Goal: Task Accomplishment & Management: Manage account settings

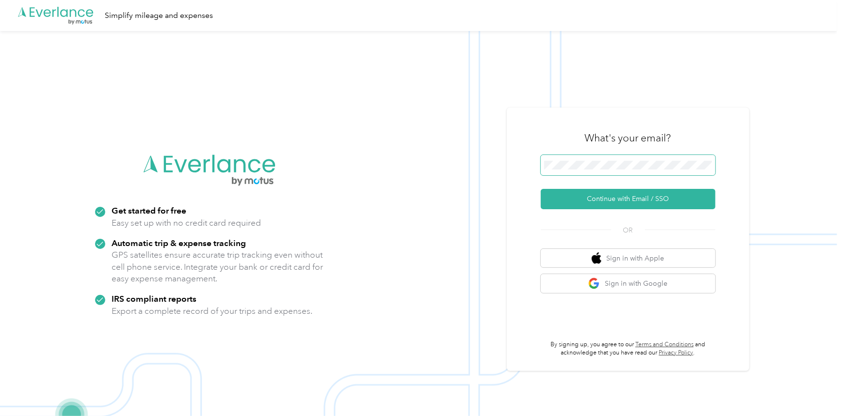
click at [704, 167] on keeper-lock "Open Keeper Popup" at bounding box center [705, 165] width 12 height 12
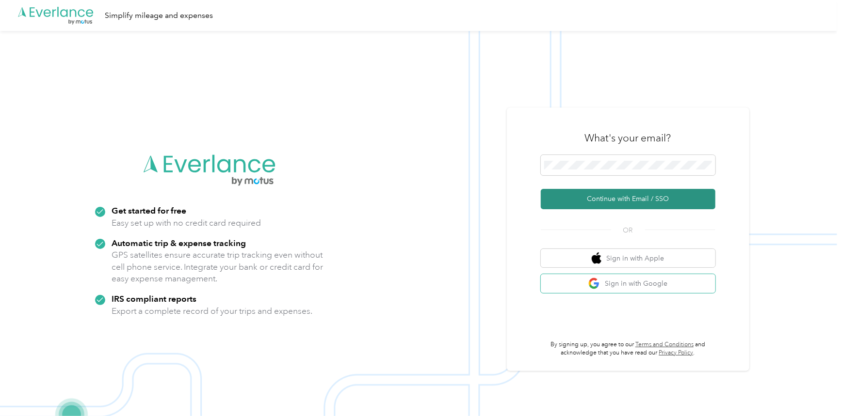
drag, startPoint x: 657, startPoint y: 279, endPoint x: 671, endPoint y: 189, distance: 90.8
click at [671, 189] on div "What's your email? Continue with Email / SSO OR Sign in with Apple Sign in with…" at bounding box center [627, 239] width 175 height 237
click at [671, 189] on button "Continue with Email / SSO" at bounding box center [627, 199] width 175 height 20
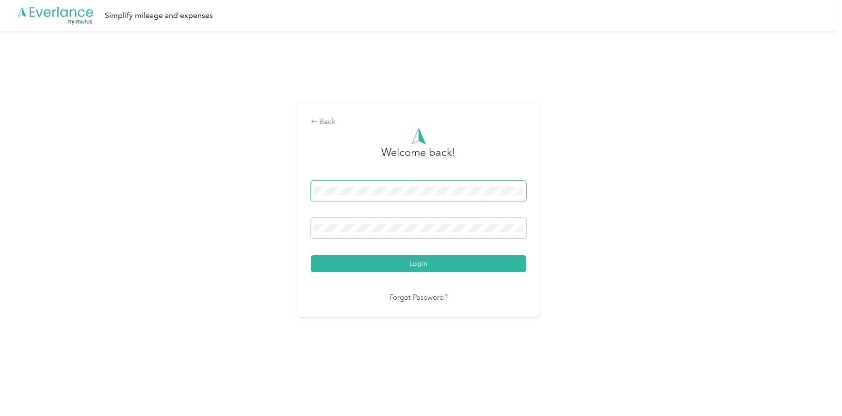
click at [518, 194] on keeper-lock "Open Keeper Popup" at bounding box center [515, 191] width 12 height 12
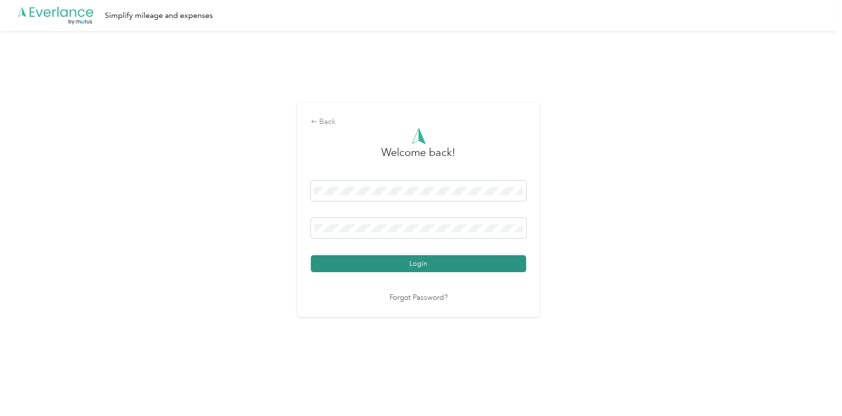
click at [484, 262] on button "Login" at bounding box center [418, 263] width 215 height 17
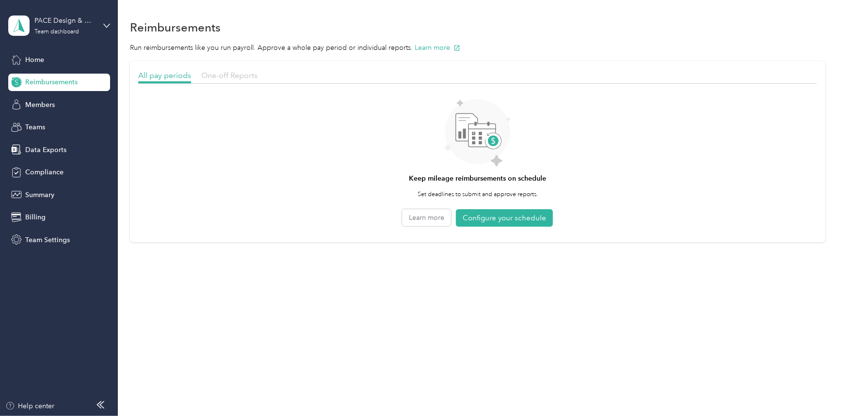
click at [230, 76] on span "One-off Reports" at bounding box center [229, 75] width 56 height 9
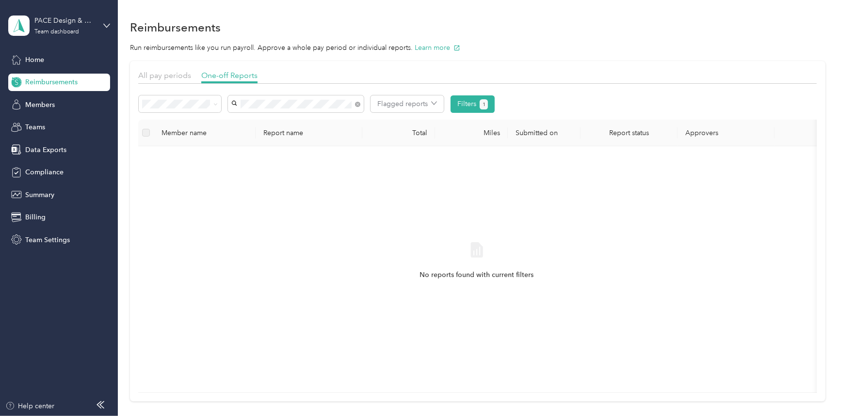
click at [344, 170] on div "No reports found with current filters" at bounding box center [476, 269] width 661 height 231
click at [431, 207] on div "No reports found with current filters" at bounding box center [476, 269] width 661 height 231
click at [28, 157] on div "Data Exports" at bounding box center [59, 149] width 102 height 17
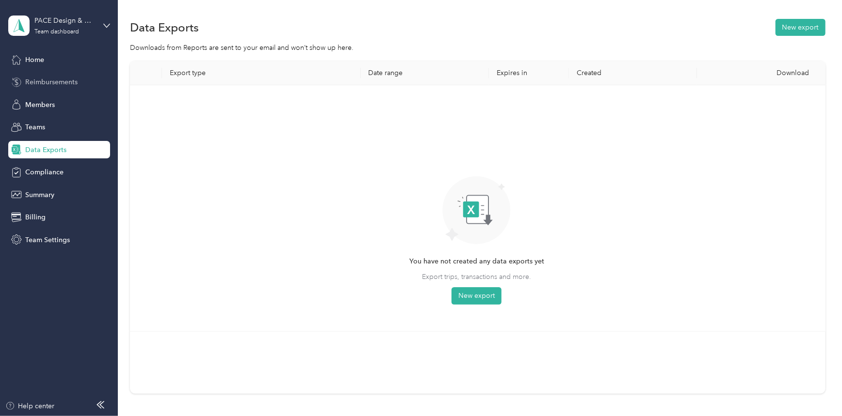
click at [35, 80] on span "Reimbursements" at bounding box center [51, 82] width 52 height 10
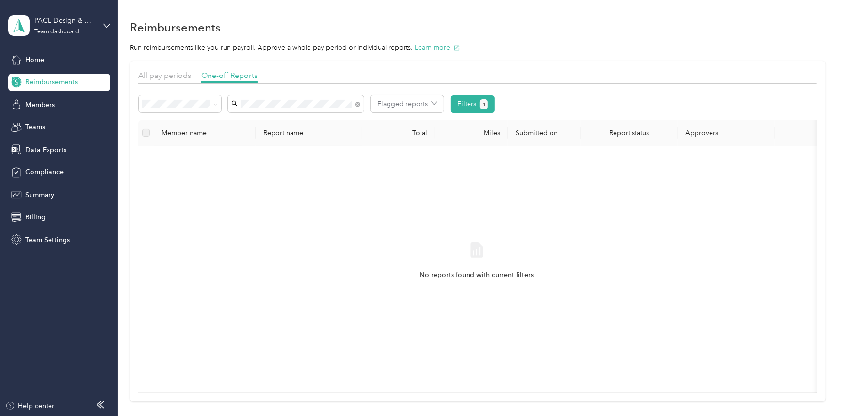
click at [204, 162] on ol "All Needs approval Needs payment Approved Rejected Paid" at bounding box center [180, 164] width 82 height 102
click at [213, 109] on span at bounding box center [180, 103] width 82 height 17
click at [201, 158] on li "Needs payment" at bounding box center [180, 152] width 82 height 17
click at [357, 109] on span at bounding box center [296, 103] width 136 height 17
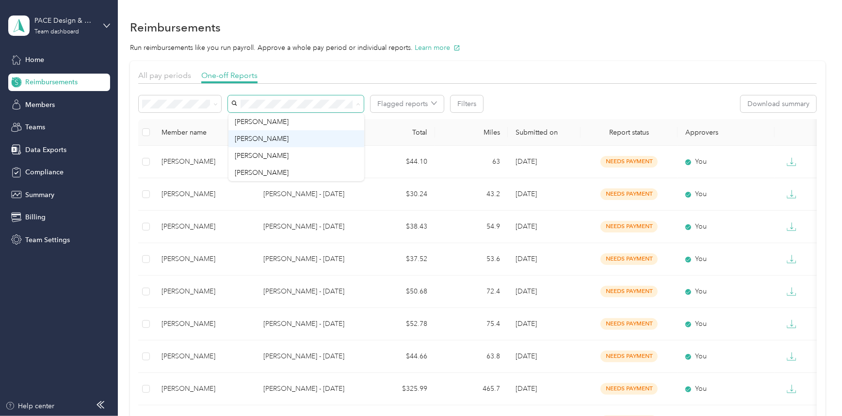
click at [284, 134] on div "[PERSON_NAME]" at bounding box center [296, 139] width 122 height 10
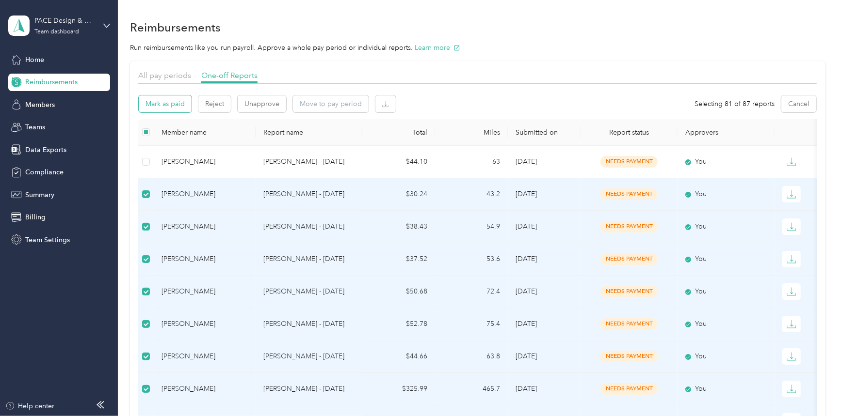
click at [162, 106] on button "Mark as paid" at bounding box center [165, 103] width 53 height 17
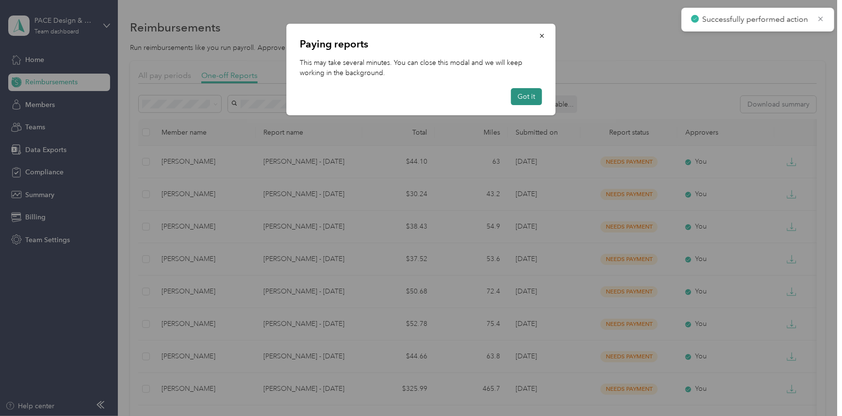
click at [528, 94] on button "Got it" at bounding box center [526, 96] width 31 height 17
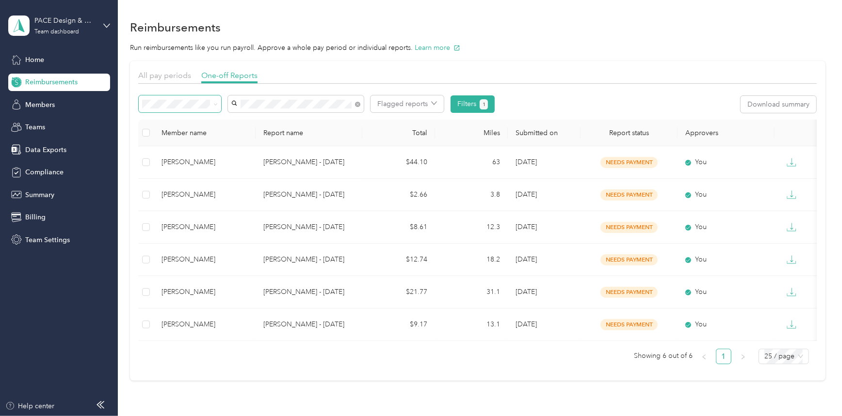
click at [214, 102] on span at bounding box center [215, 104] width 4 height 8
click at [198, 111] on span at bounding box center [180, 103] width 82 height 17
click at [211, 105] on span at bounding box center [214, 104] width 8 height 10
click at [391, 53] on section "Reimbursements Run reimbursements like you run payroll. Approve a whole pay per…" at bounding box center [477, 199] width 695 height 364
click at [171, 81] on div "All pay periods" at bounding box center [164, 76] width 53 height 12
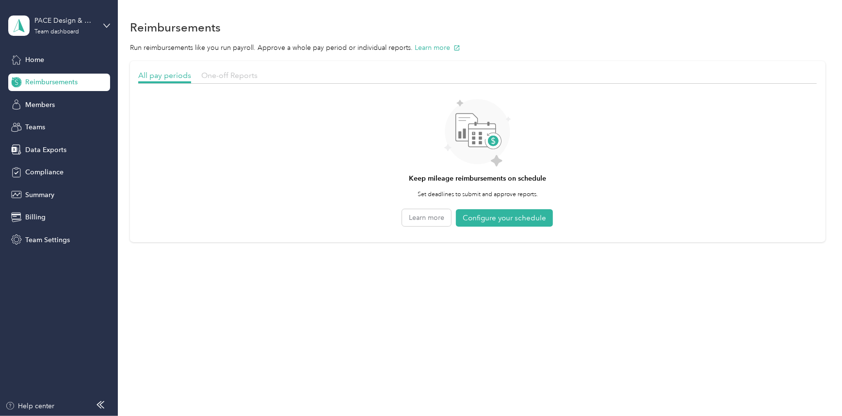
click at [247, 77] on span "One-off Reports" at bounding box center [229, 75] width 56 height 9
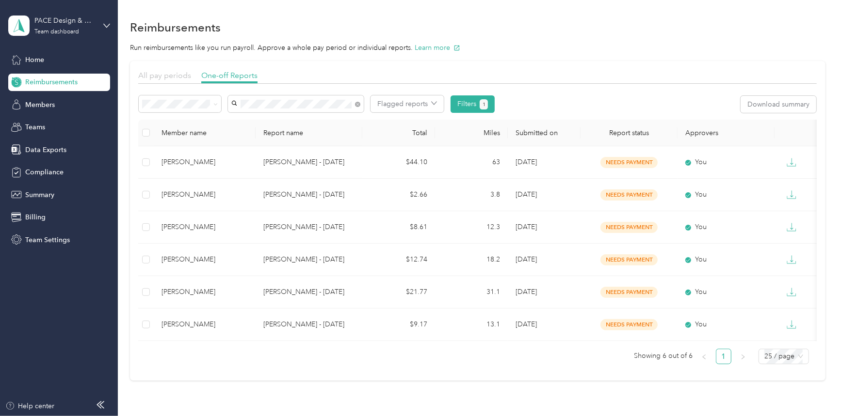
click at [170, 76] on span "All pay periods" at bounding box center [164, 75] width 53 height 9
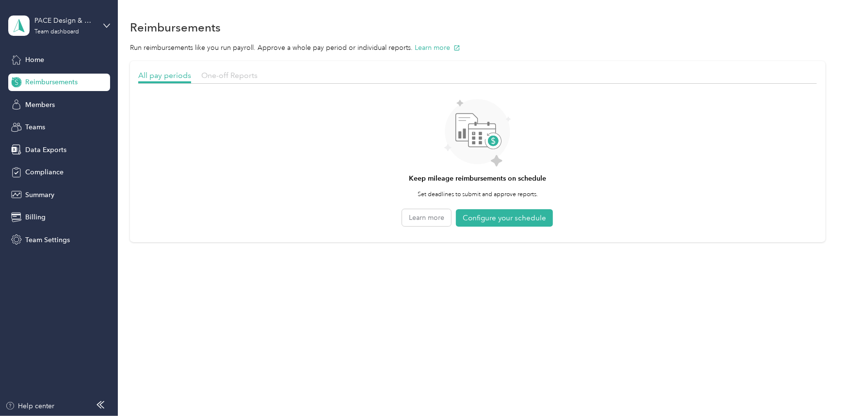
click at [221, 76] on span "One-off Reports" at bounding box center [229, 75] width 56 height 9
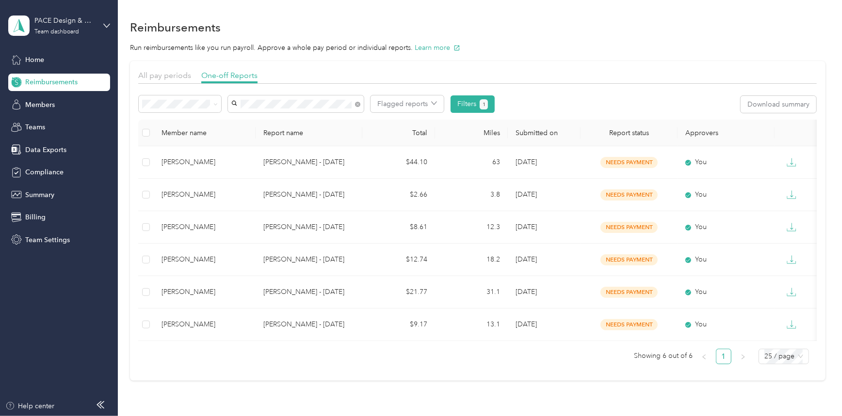
click at [202, 142] on ol "All Needs approval Needs payment Approved Rejected Paid" at bounding box center [180, 162] width 82 height 102
click at [213, 103] on icon at bounding box center [215, 104] width 4 height 4
click at [184, 139] on span "Needs approval" at bounding box center [170, 139] width 49 height 8
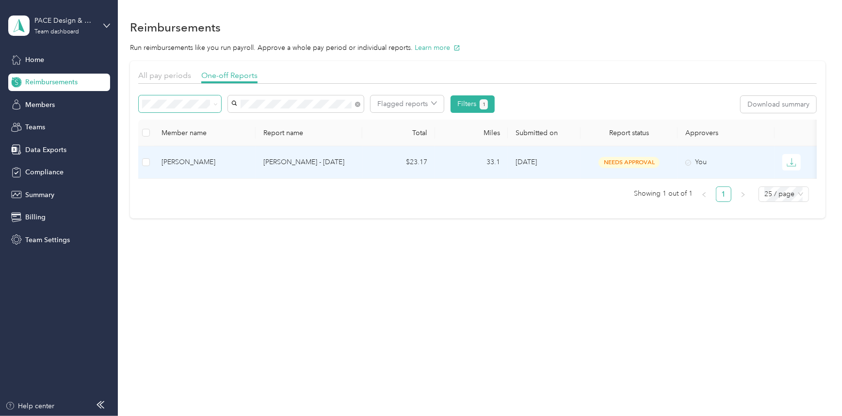
click at [252, 165] on td "[PERSON_NAME]" at bounding box center [205, 162] width 102 height 32
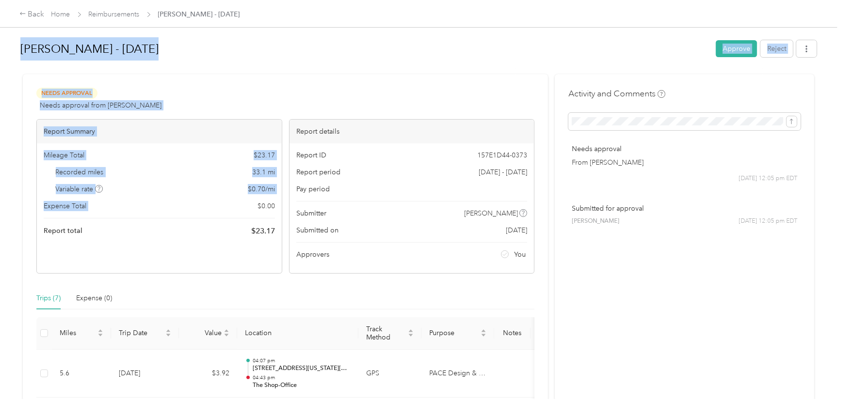
drag, startPoint x: 20, startPoint y: 47, endPoint x: 189, endPoint y: 205, distance: 230.5
click at [203, 204] on div "[PERSON_NAME] - [DATE] Approve Reject Needs Approval Needs approval from [PERSO…" at bounding box center [418, 376] width 798 height 684
click at [420, 45] on h1 "[PERSON_NAME] - [DATE]" at bounding box center [364, 48] width 688 height 23
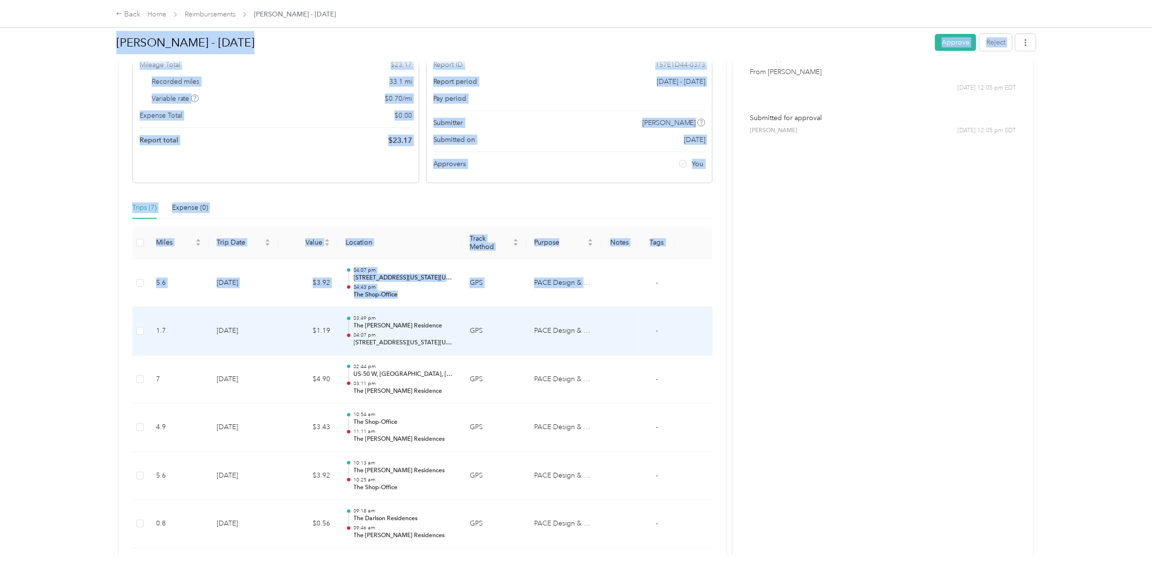
scroll to position [217, 0]
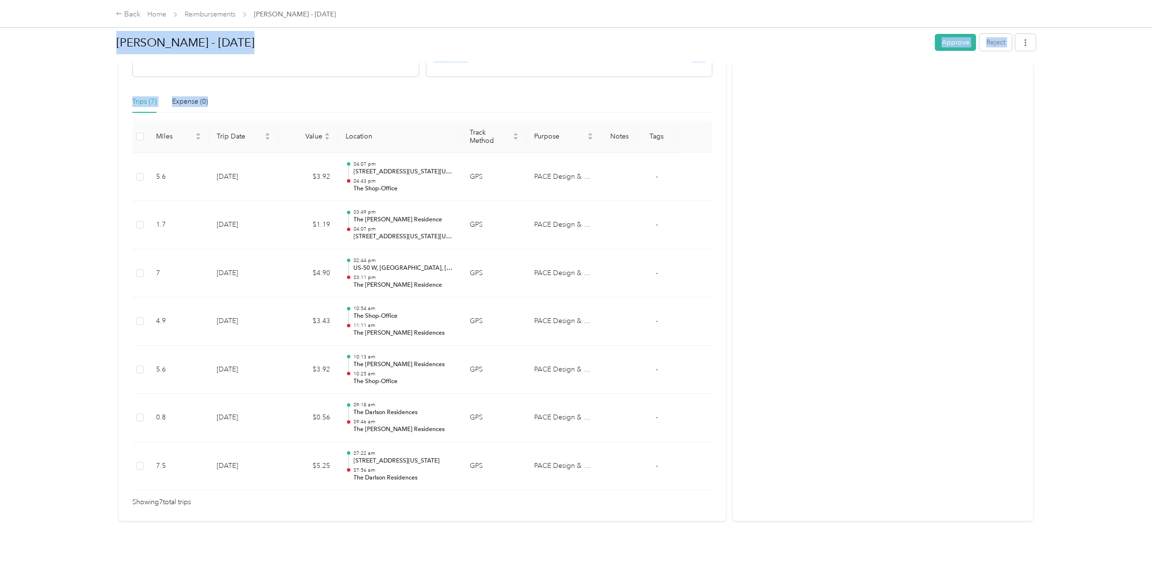
drag, startPoint x: 111, startPoint y: 47, endPoint x: 660, endPoint y: 476, distance: 696.4
click at [660, 416] on div "[PERSON_NAME] - [DATE] Approve Reject Needs Approval Needs approval from [PERSO…" at bounding box center [576, 278] width 960 height 556
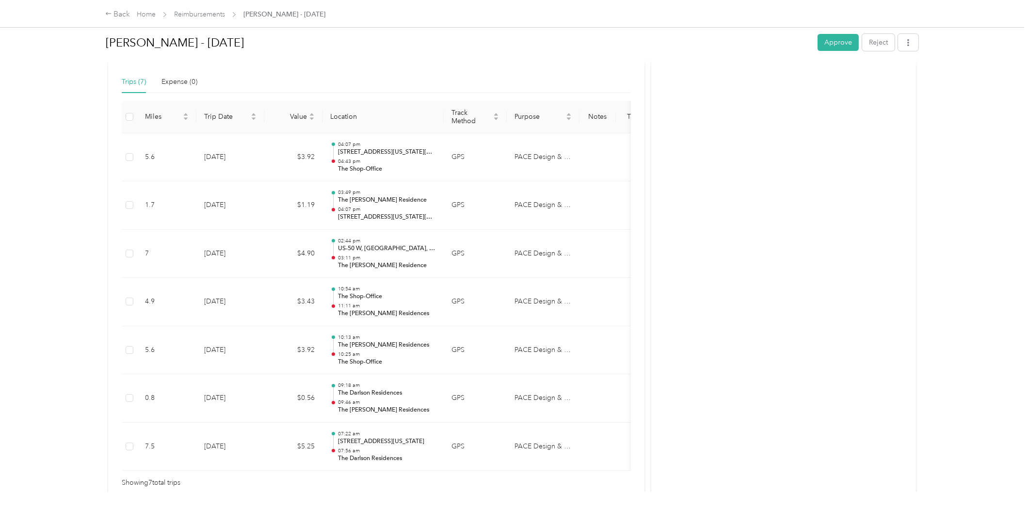
click at [810, 299] on div "Activity and Comments Needs approval From [PERSON_NAME] [DATE] 12:05 pm EDT Sub…" at bounding box center [783, 179] width 265 height 645
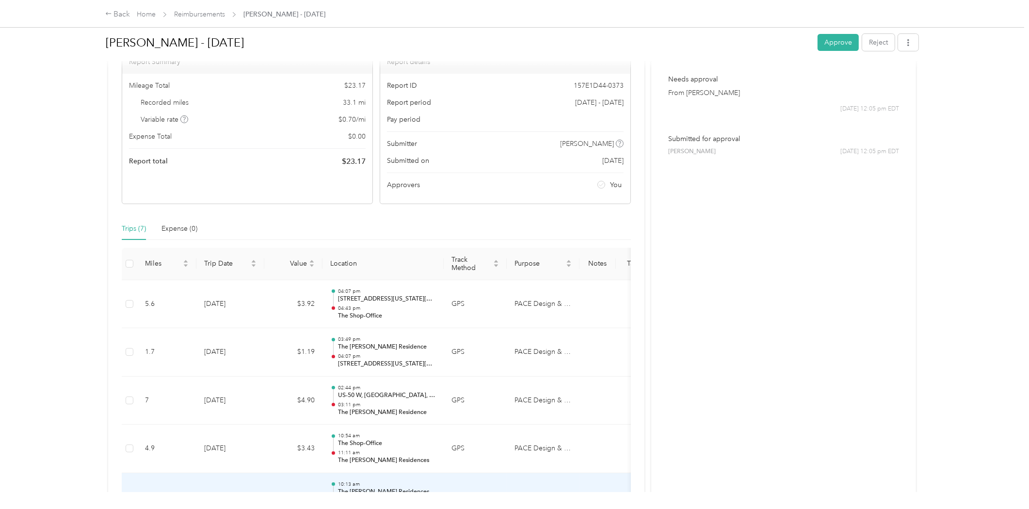
scroll to position [0, 0]
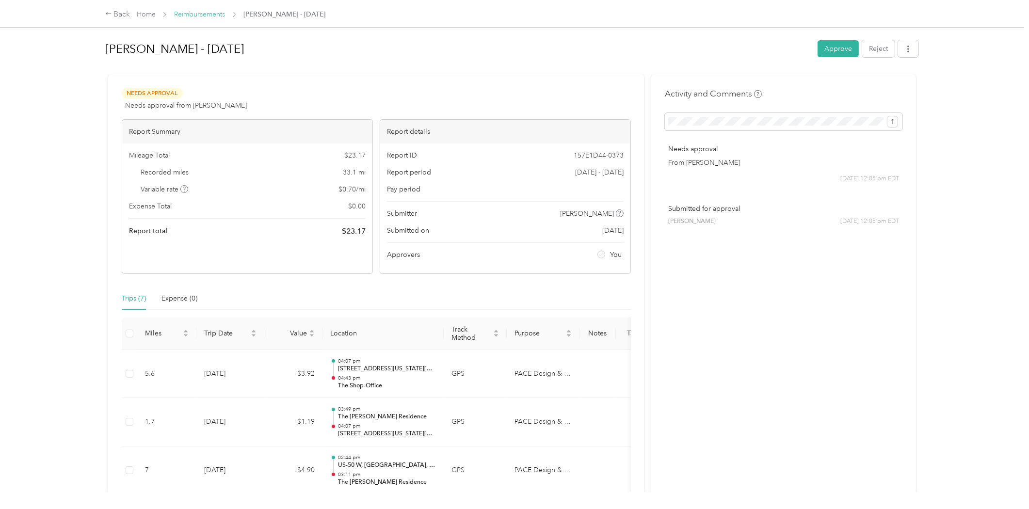
click at [217, 11] on link "Reimbursements" at bounding box center [199, 14] width 51 height 8
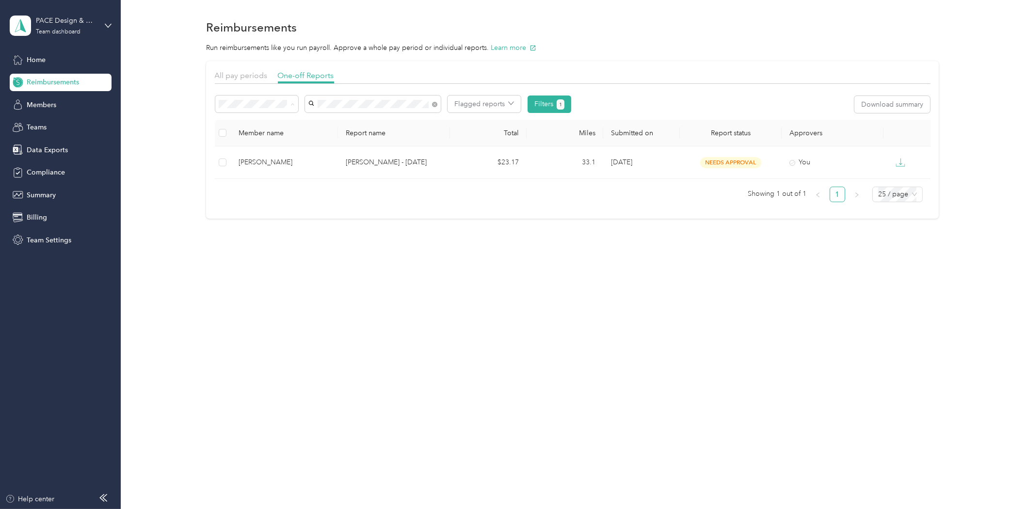
click at [262, 153] on span "Needs payment" at bounding box center [246, 156] width 49 height 8
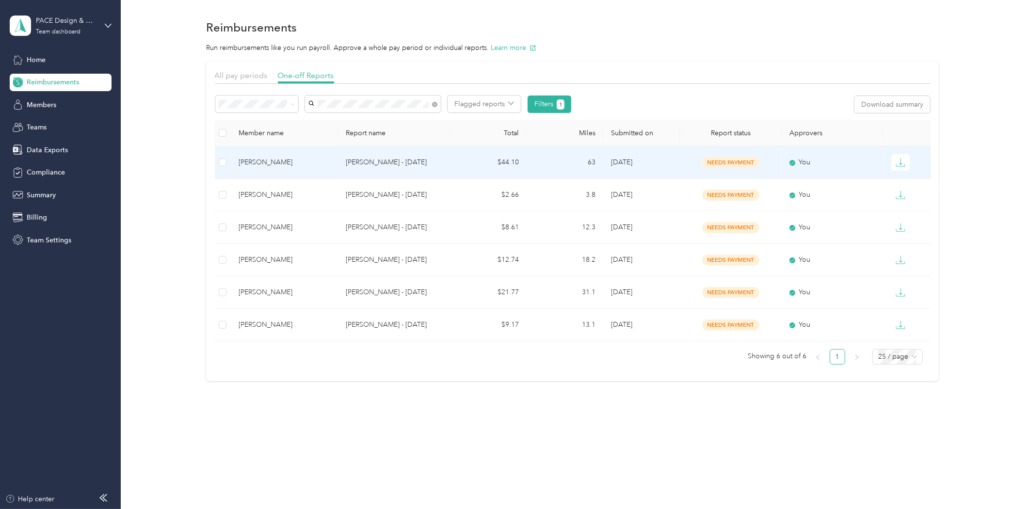
click at [267, 152] on td "[PERSON_NAME]" at bounding box center [284, 162] width 107 height 32
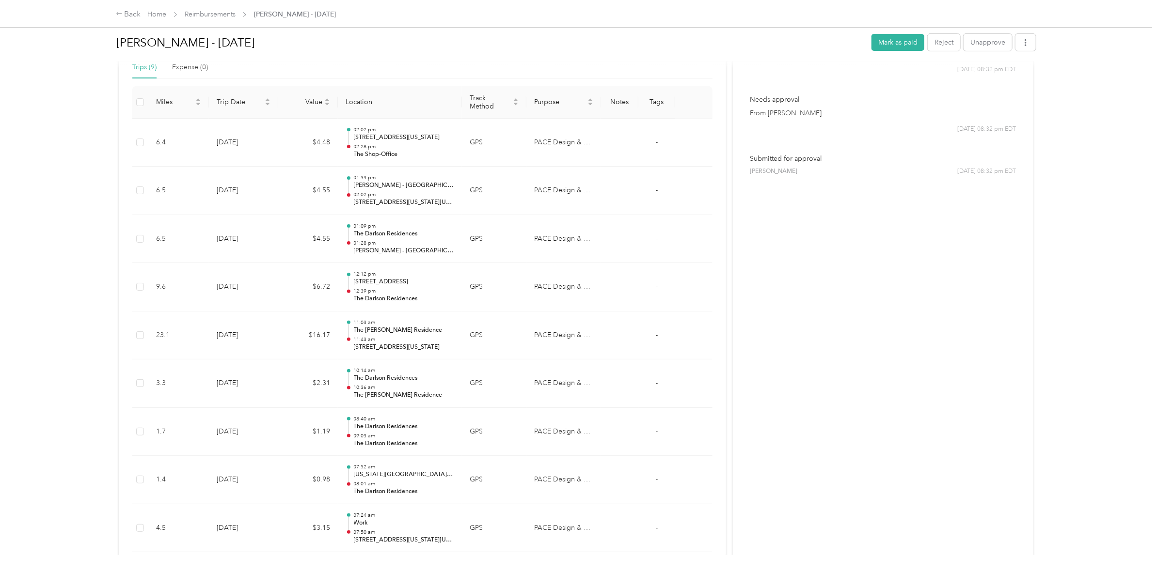
scroll to position [253, 0]
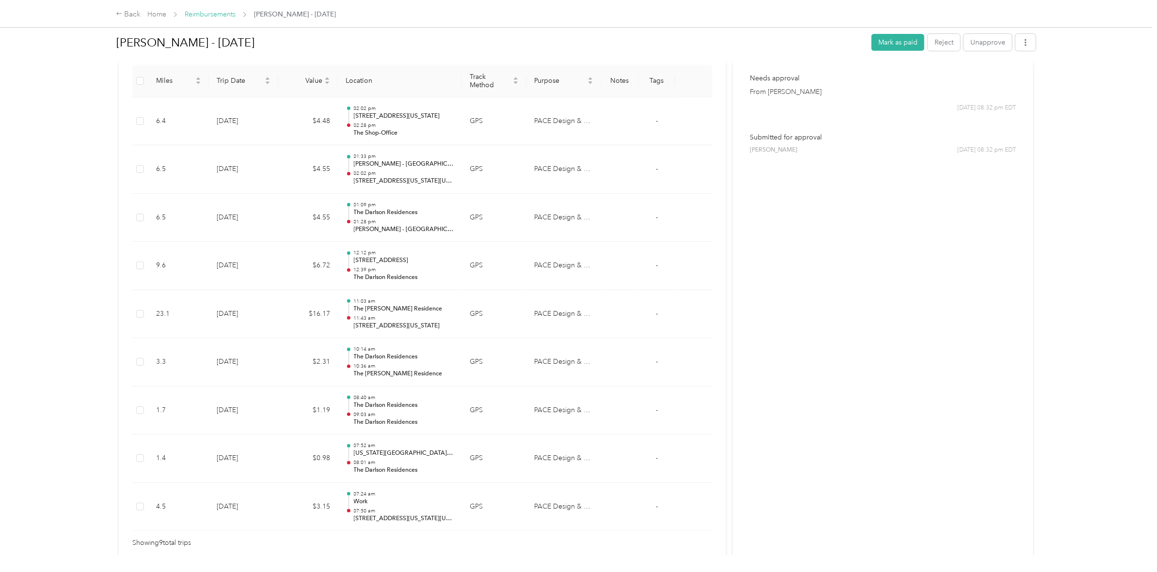
click at [202, 16] on link "Reimbursements" at bounding box center [210, 14] width 51 height 8
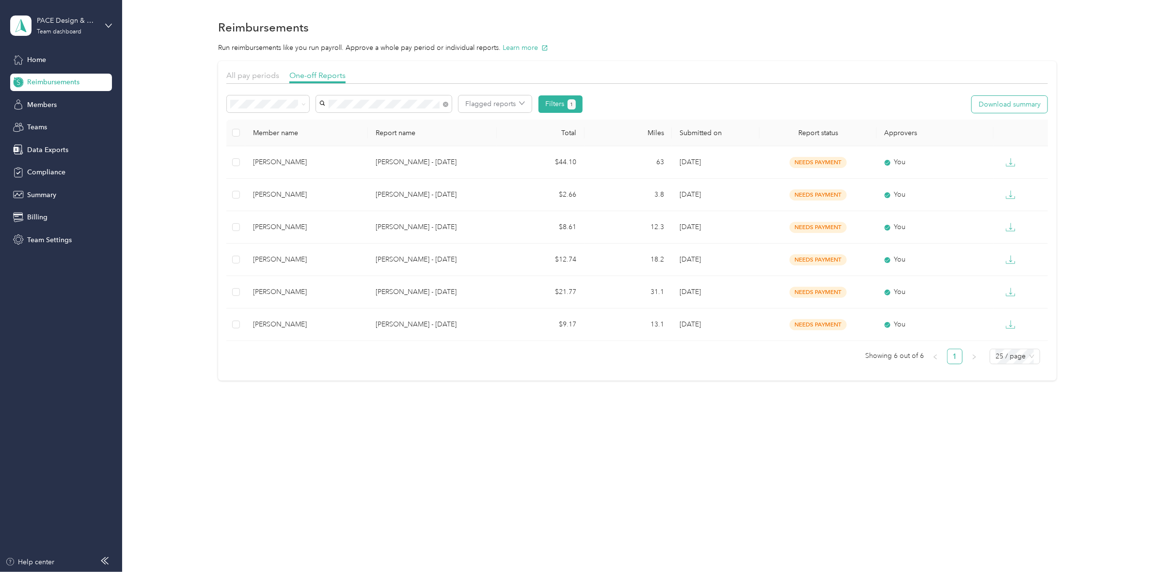
click at [841, 105] on button "Download summary" at bounding box center [1010, 104] width 76 height 17
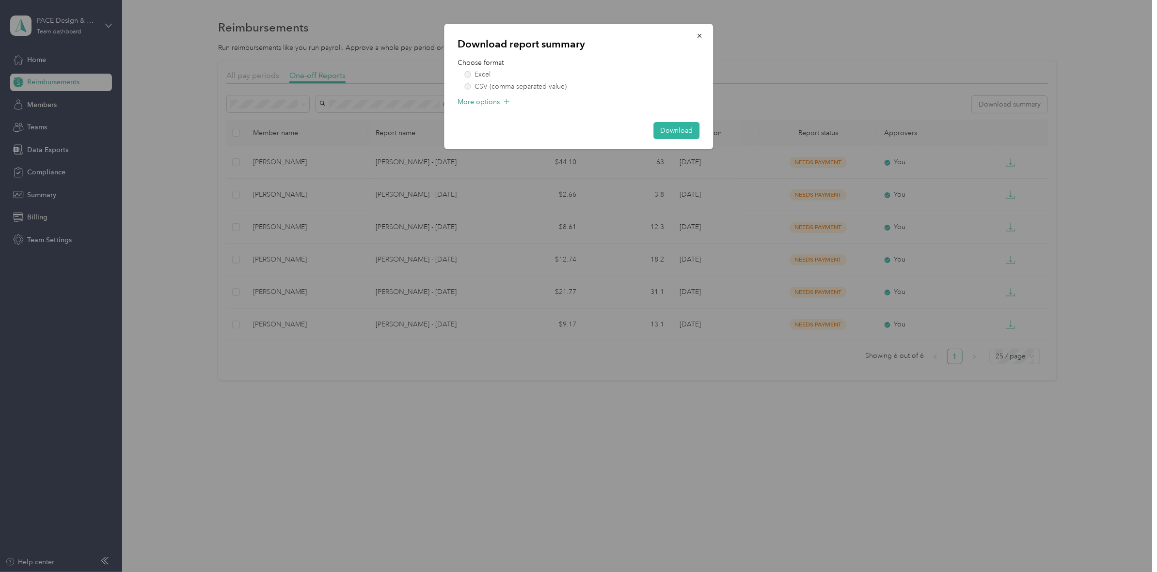
click at [491, 99] on span "More options" at bounding box center [479, 102] width 42 height 10
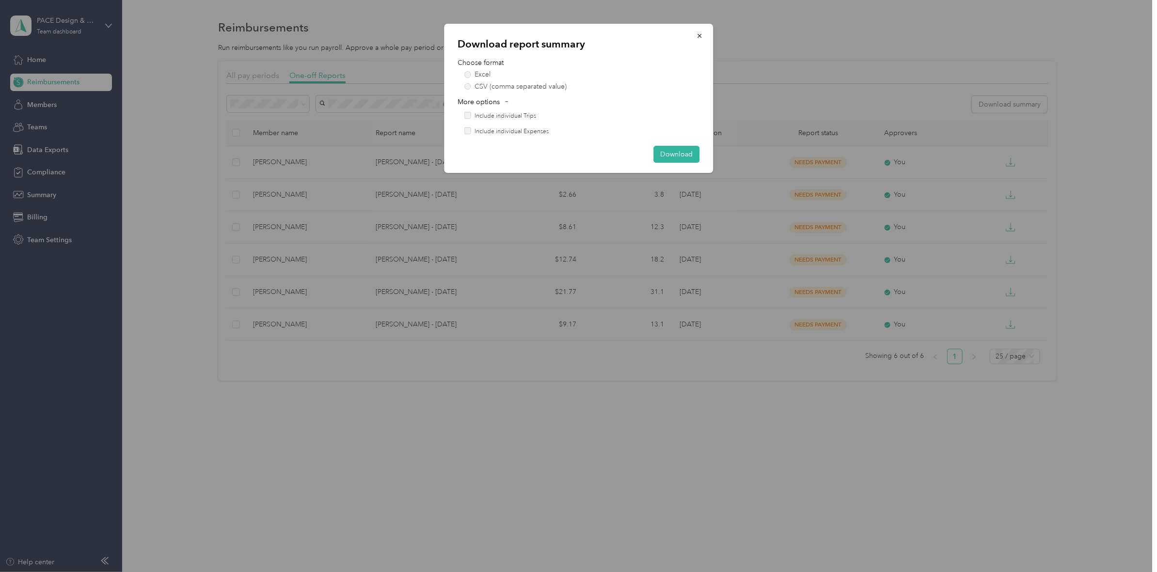
click at [523, 114] on label "Include individual Trips" at bounding box center [506, 116] width 62 height 9
click at [697, 38] on icon "button" at bounding box center [699, 35] width 7 height 7
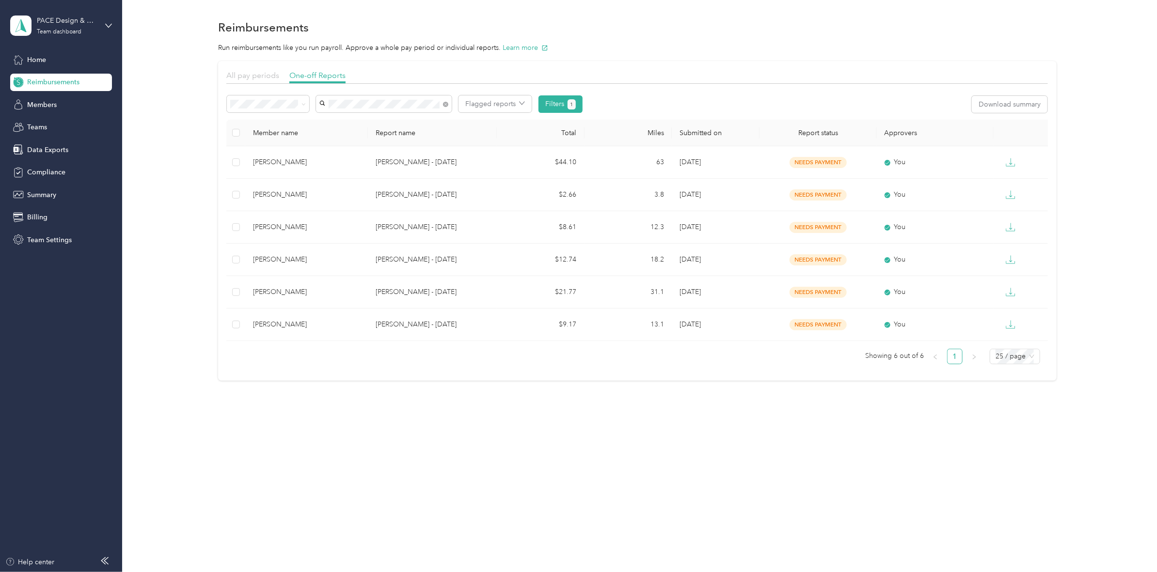
click at [246, 74] on span "All pay periods" at bounding box center [252, 75] width 53 height 9
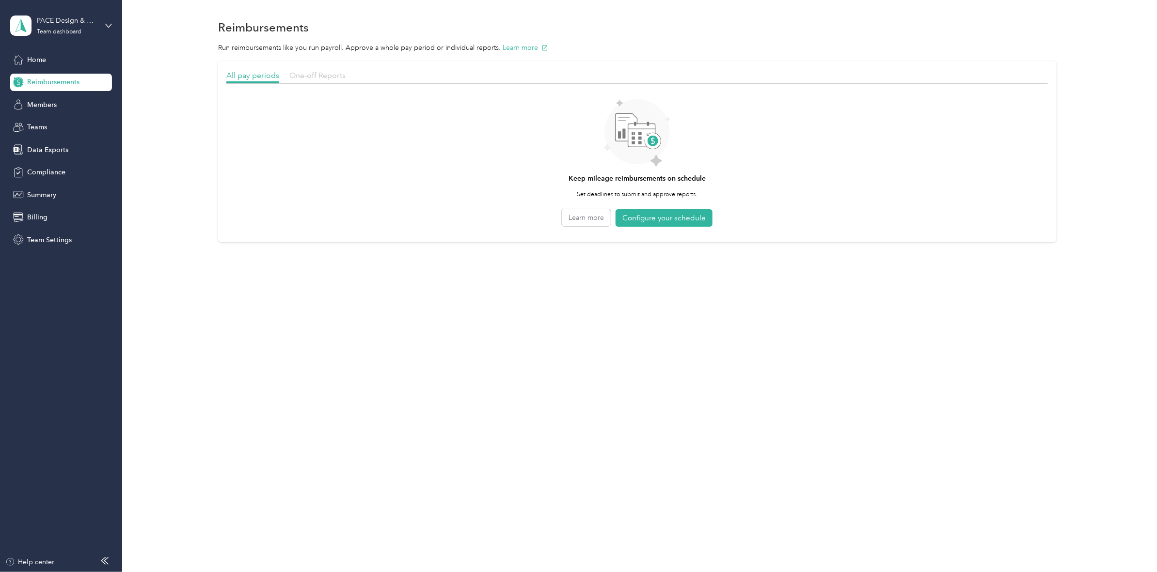
click at [333, 74] on span "One-off Reports" at bounding box center [317, 75] width 56 height 9
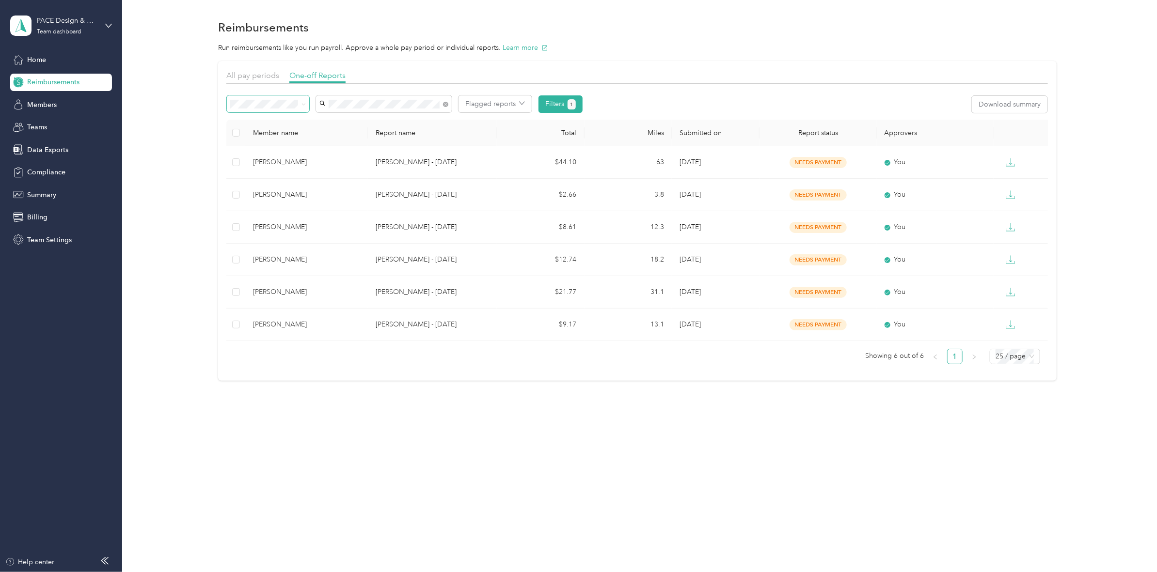
click at [292, 98] on span at bounding box center [268, 103] width 82 height 17
click at [295, 98] on span at bounding box center [268, 103] width 82 height 17
click at [292, 110] on span at bounding box center [268, 103] width 82 height 17
click at [304, 100] on span at bounding box center [304, 104] width 4 height 8
click at [304, 102] on span at bounding box center [304, 104] width 4 height 8
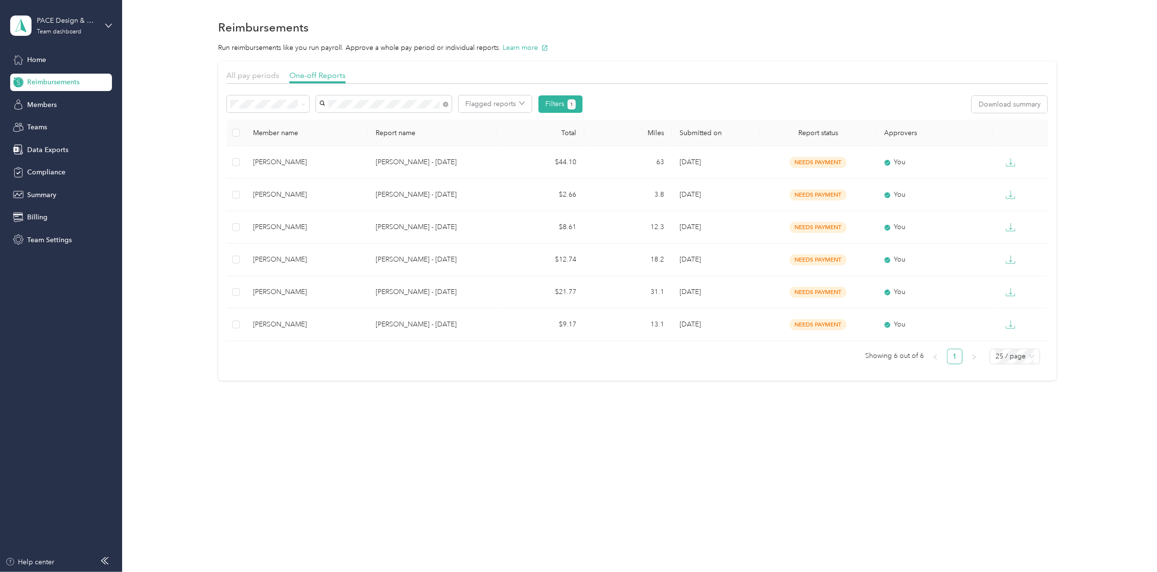
click at [286, 132] on li "Needs approval" at bounding box center [268, 136] width 82 height 17
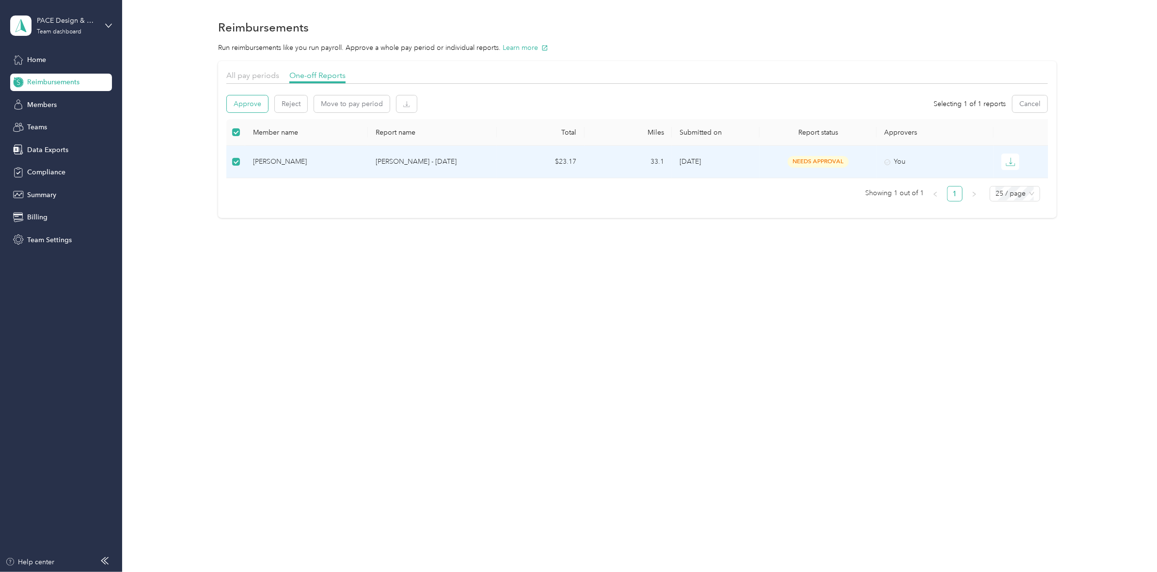
click at [253, 105] on button "Approve" at bounding box center [247, 103] width 41 height 17
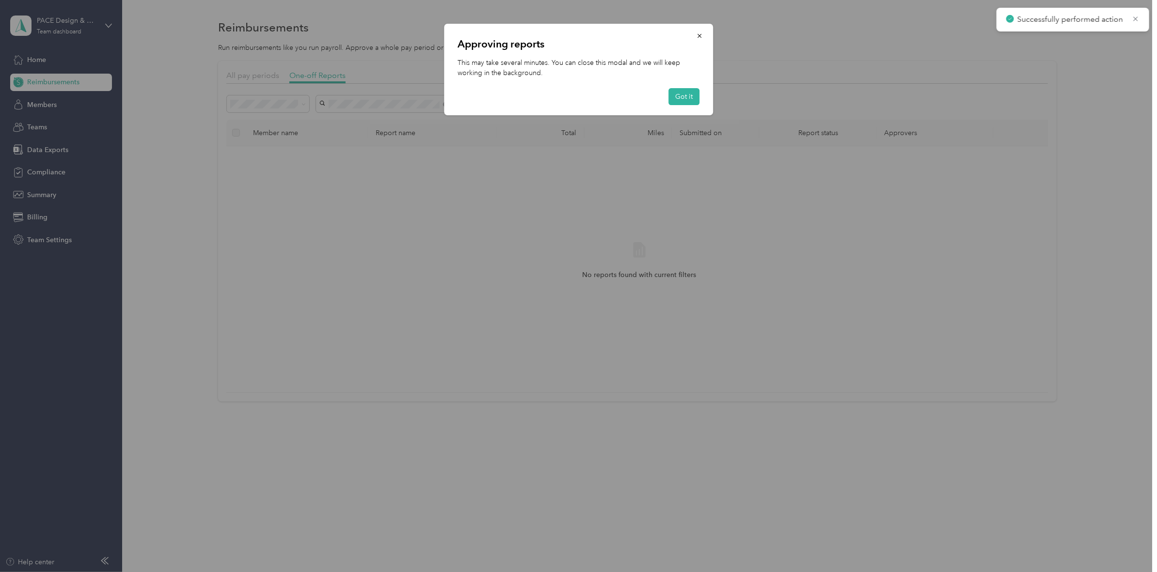
click at [686, 86] on div "Approving reports This may take several minutes. You can close this modal and w…" at bounding box center [578, 70] width 269 height 92
click at [687, 97] on button "Got it" at bounding box center [683, 96] width 31 height 17
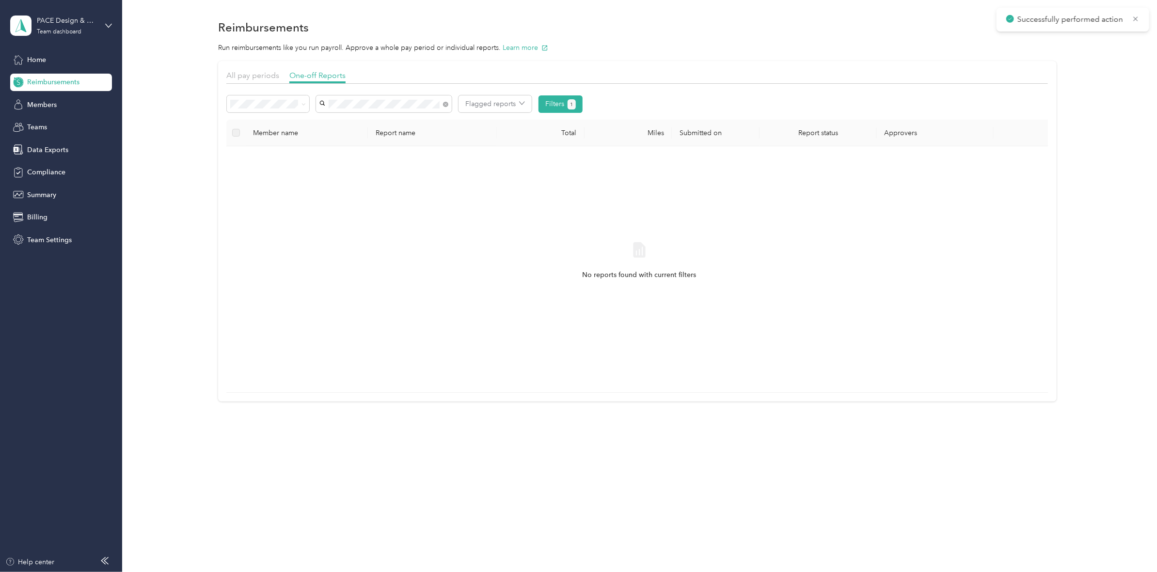
click at [272, 80] on div "All pay periods" at bounding box center [252, 76] width 53 height 12
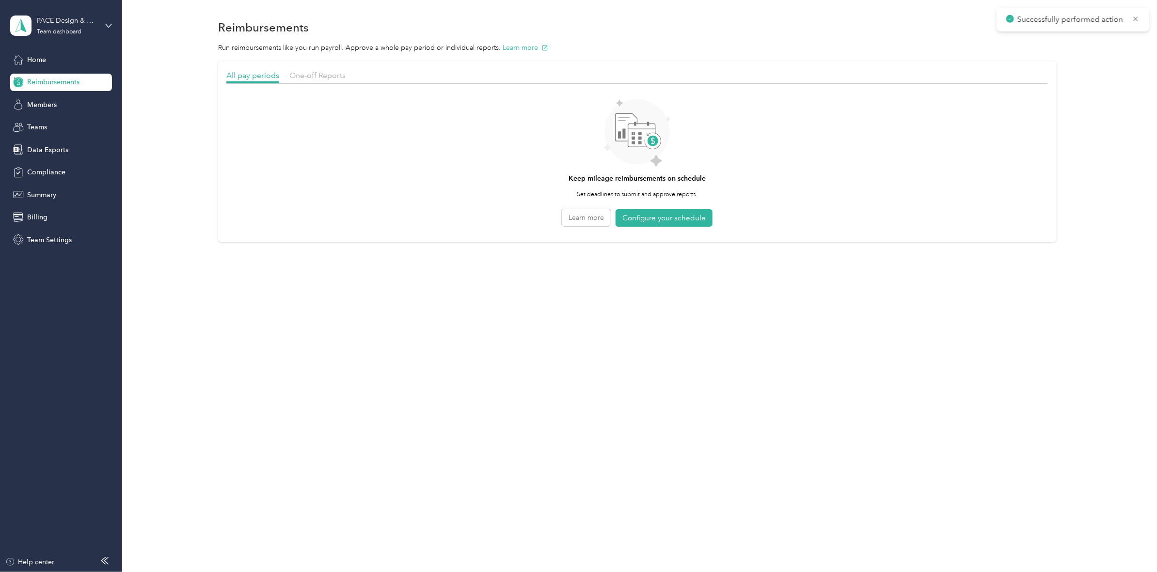
click at [334, 80] on div "One-off Reports" at bounding box center [317, 76] width 56 height 12
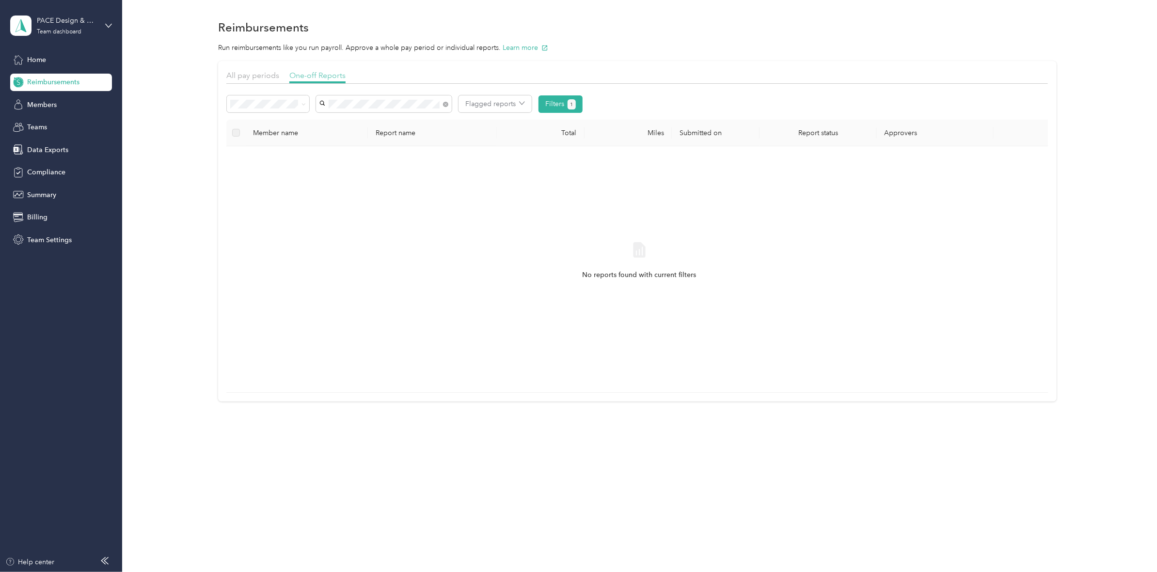
click at [316, 75] on span "One-off Reports" at bounding box center [317, 75] width 56 height 9
click at [243, 83] on div "All pay periods One-off Reports" at bounding box center [637, 77] width 822 height 14
click at [255, 80] on div "All pay periods" at bounding box center [252, 76] width 53 height 12
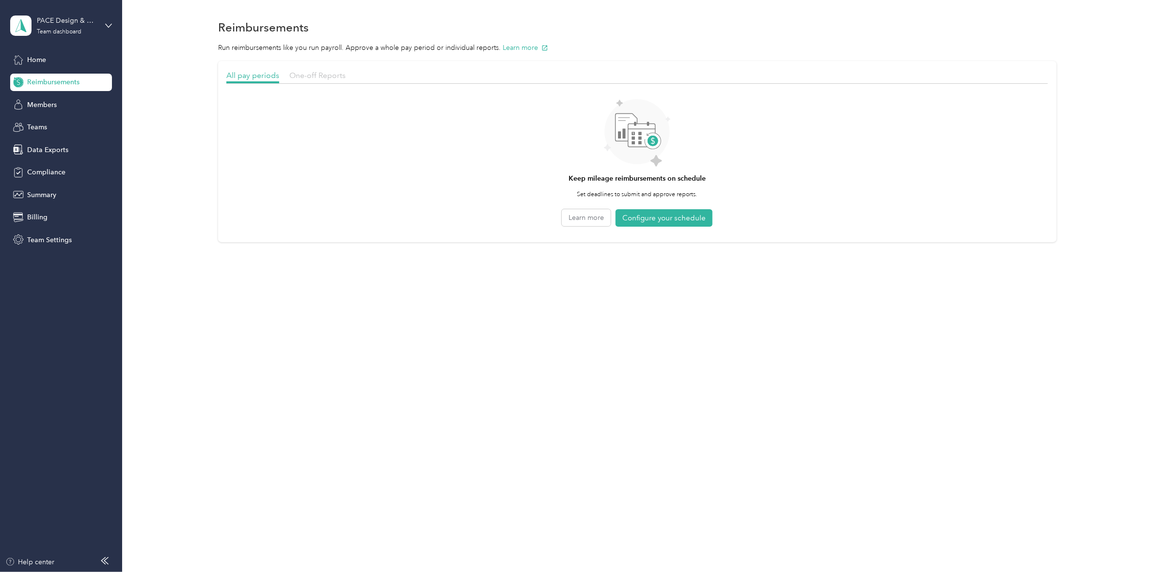
click at [315, 74] on span "One-off Reports" at bounding box center [317, 75] width 56 height 9
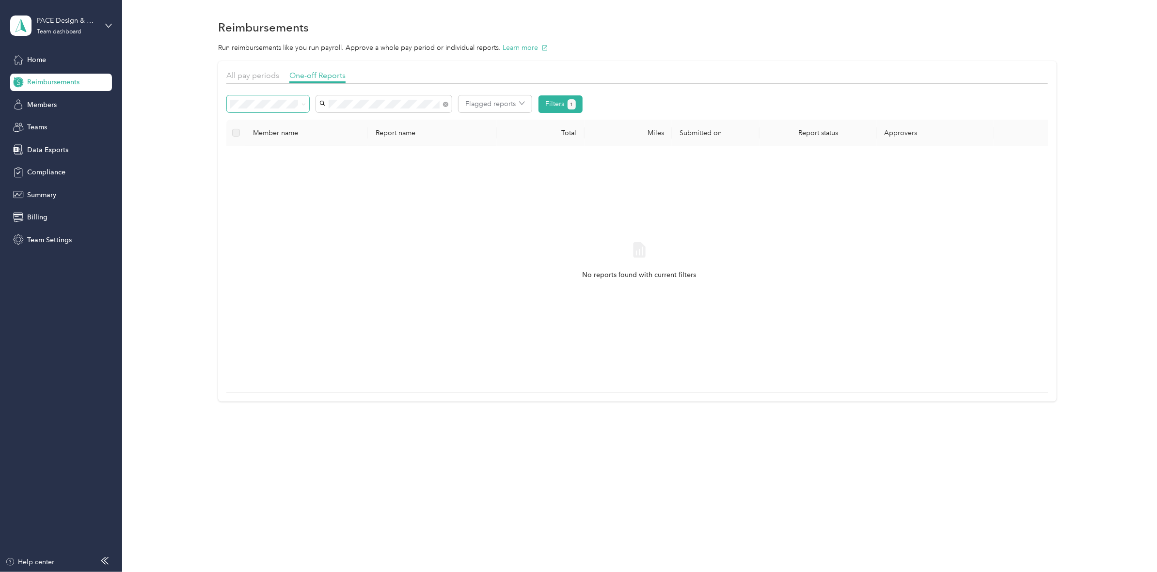
click at [269, 96] on span at bounding box center [268, 103] width 82 height 17
click at [276, 154] on span "Needs payment" at bounding box center [258, 156] width 49 height 8
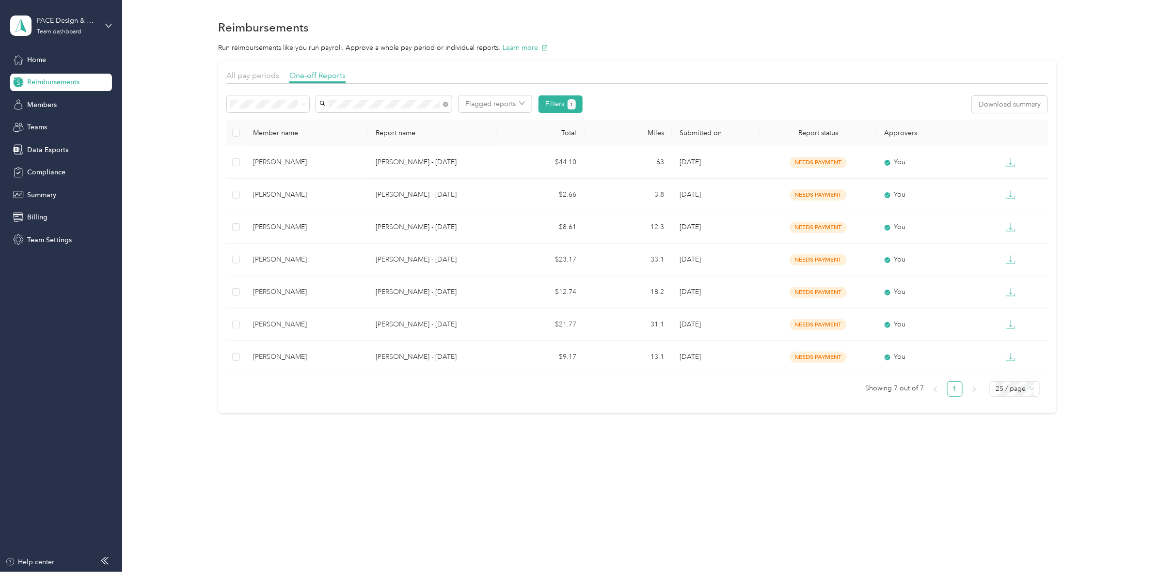
click at [279, 203] on div "Paid" at bounding box center [268, 201] width 69 height 10
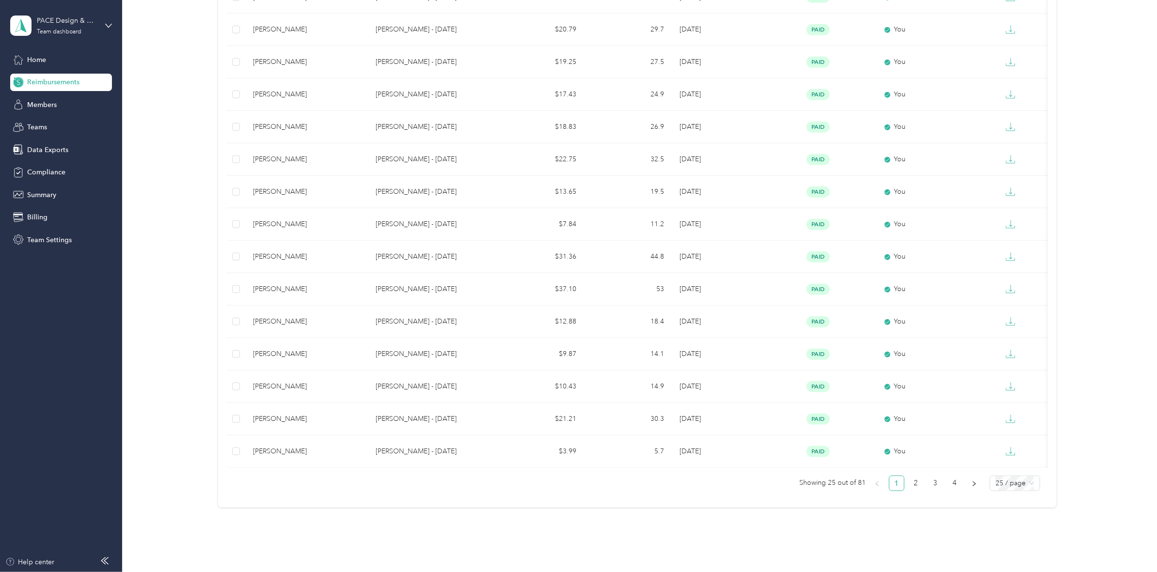
scroll to position [528, 0]
click at [841, 416] on link "2" at bounding box center [916, 448] width 15 height 15
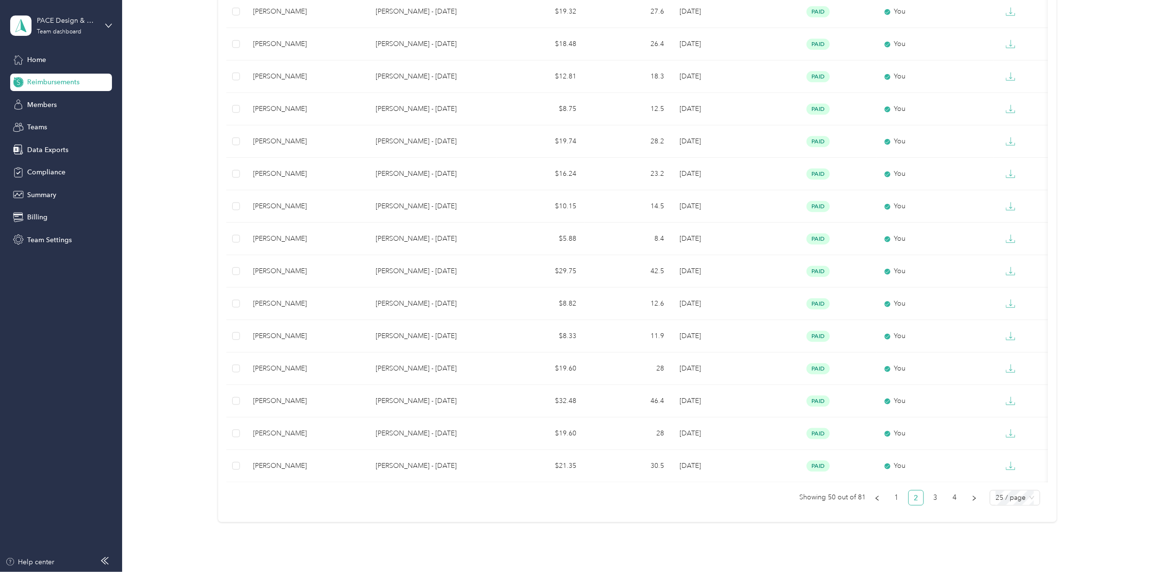
scroll to position [528, 0]
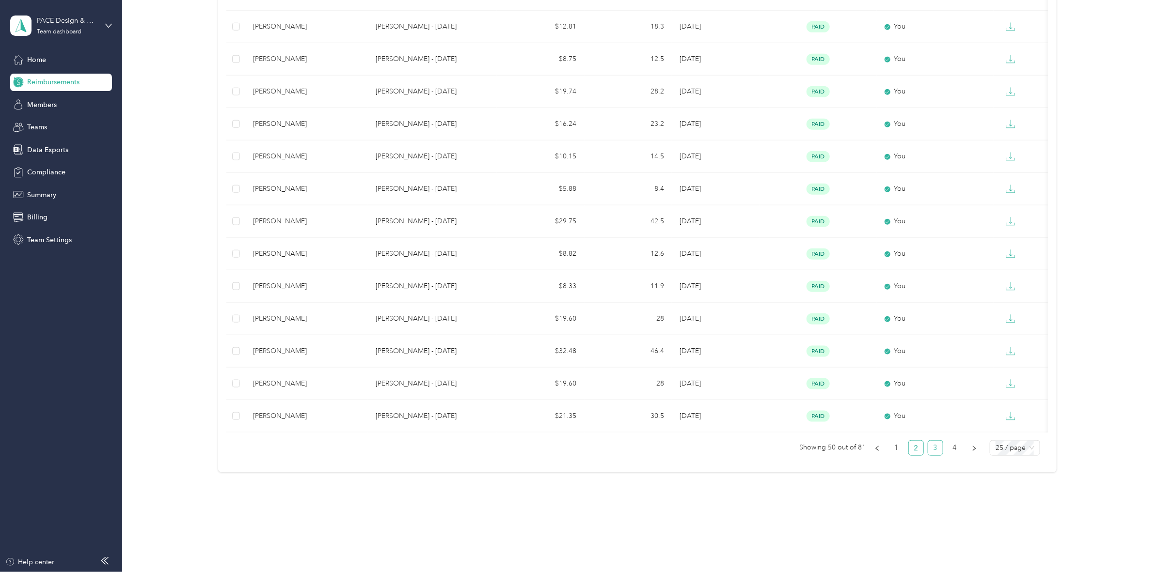
click at [841, 416] on link "3" at bounding box center [935, 448] width 15 height 15
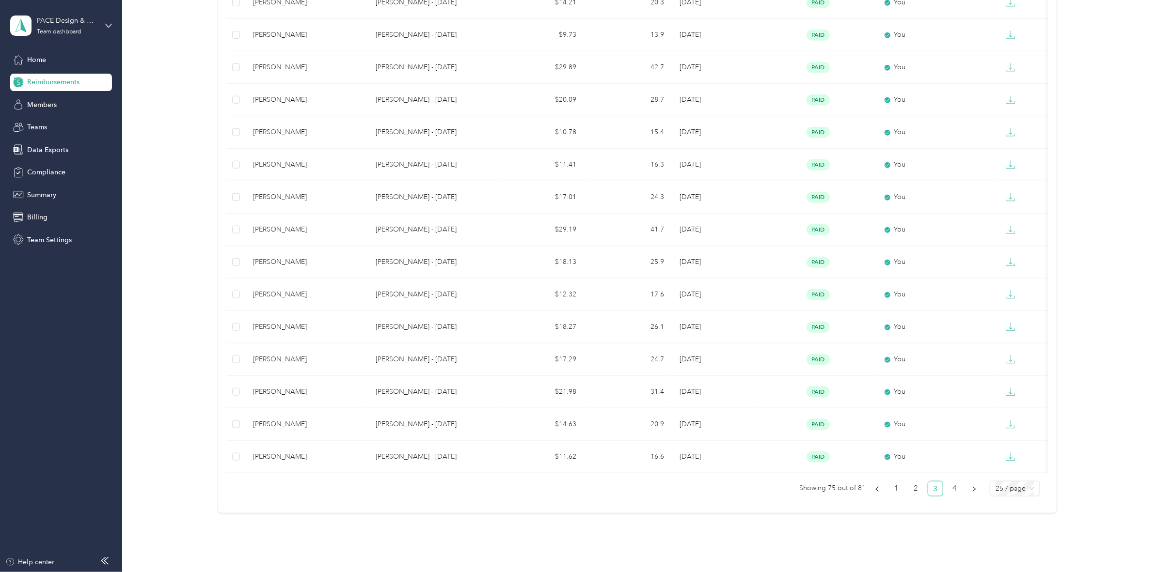
scroll to position [528, 0]
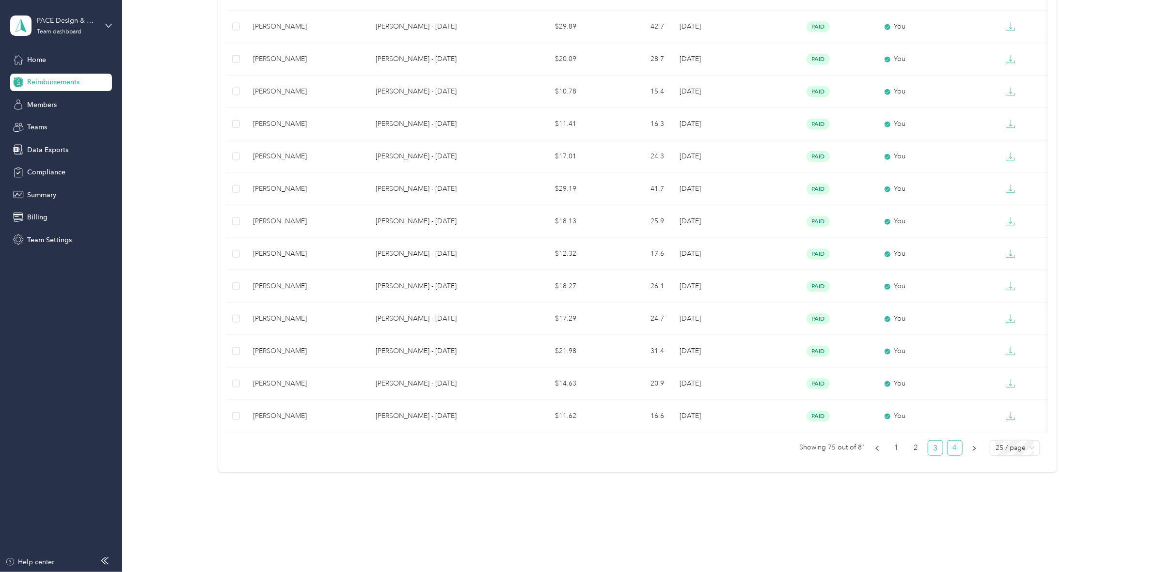
click at [841, 416] on link "4" at bounding box center [955, 448] width 15 height 15
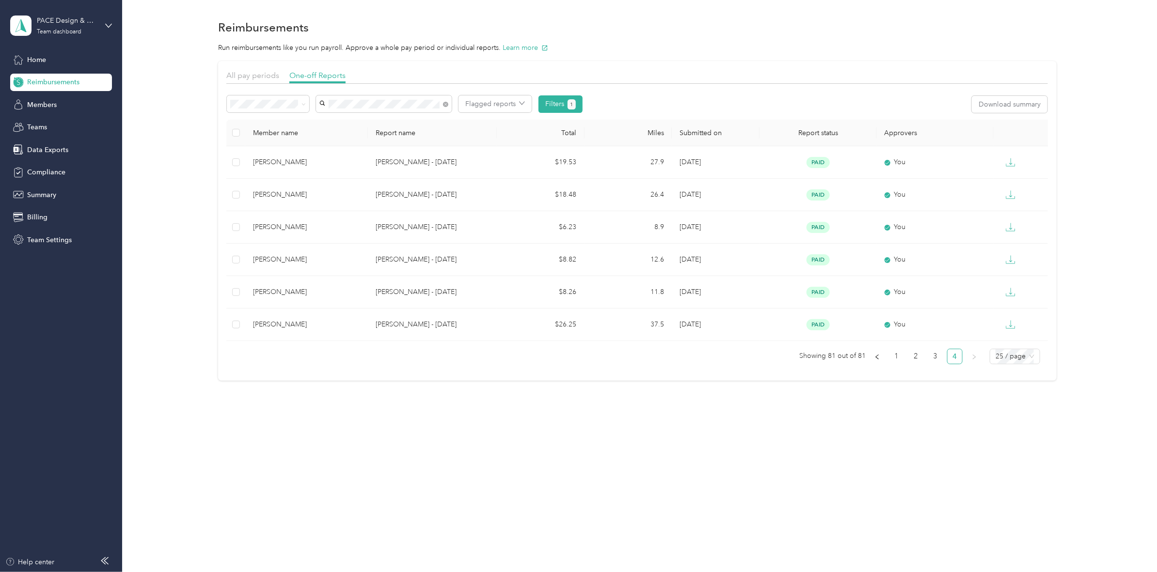
click at [841, 355] on ul "Showing 81 out of 81 1 2 3 4 25 / page" at bounding box center [633, 357] width 814 height 16
click at [841, 359] on link "1" at bounding box center [897, 357] width 15 height 15
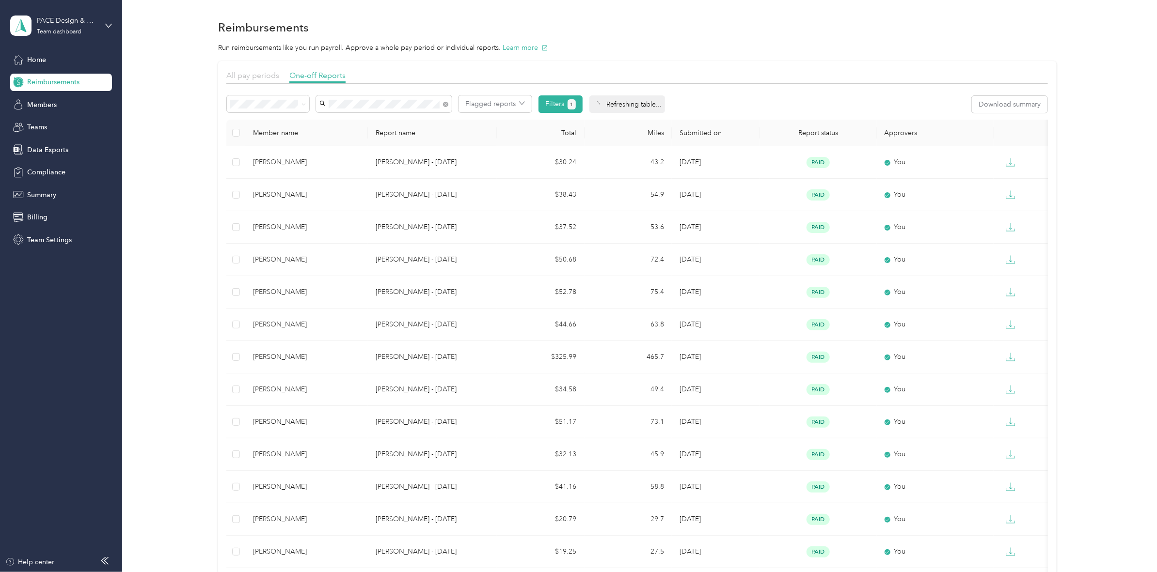
click at [264, 74] on span "All pay periods" at bounding box center [252, 75] width 53 height 9
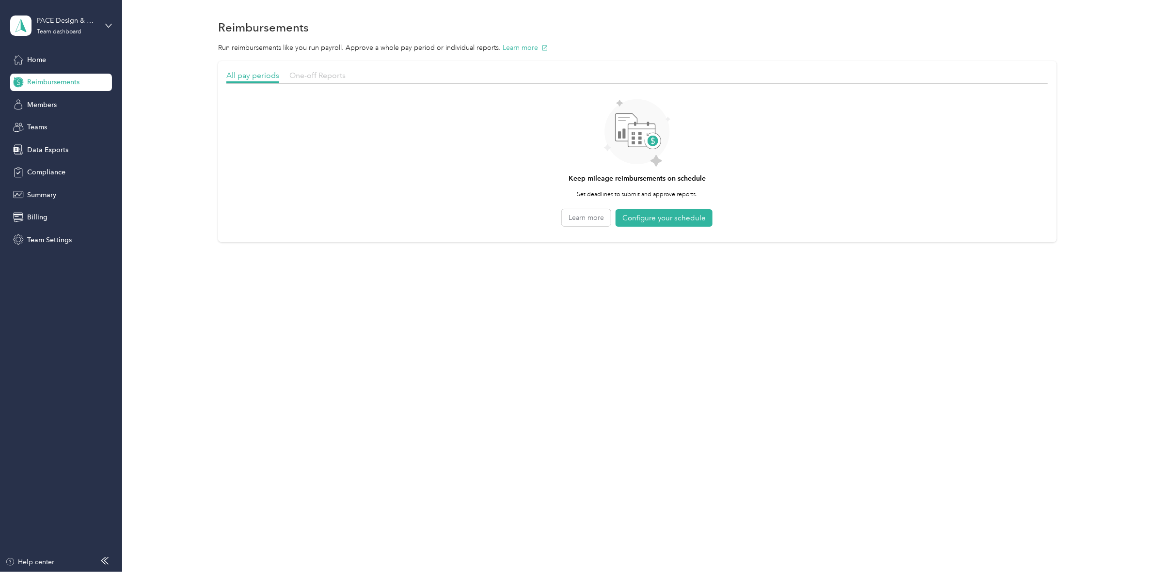
drag, startPoint x: 277, startPoint y: 81, endPoint x: 304, endPoint y: 75, distance: 28.2
click at [279, 81] on div at bounding box center [252, 82] width 53 height 2
click at [304, 75] on span "One-off Reports" at bounding box center [317, 75] width 56 height 9
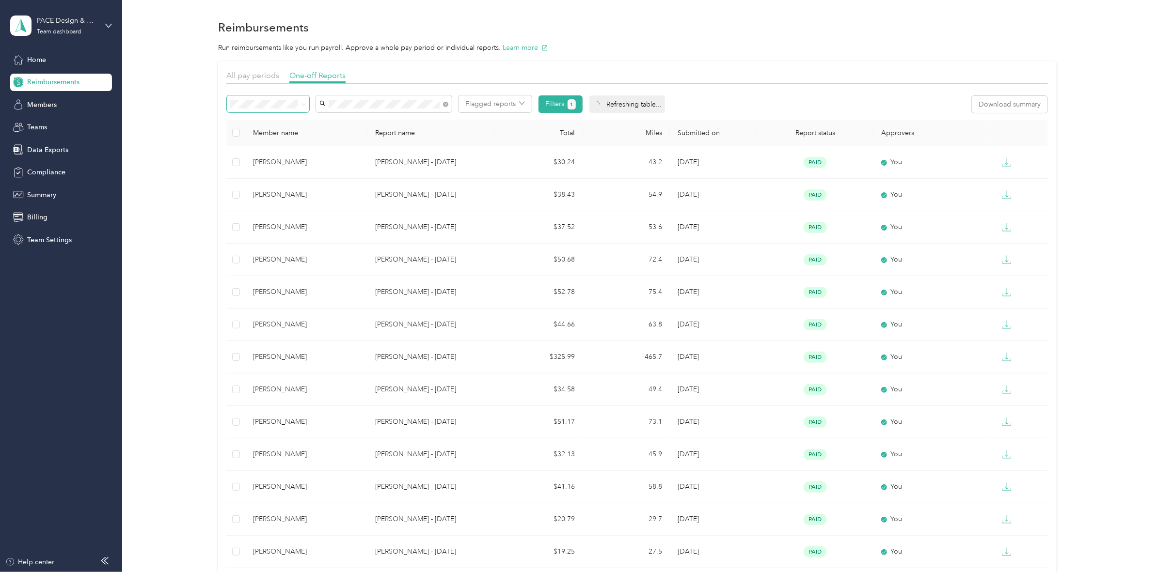
click at [299, 105] on span at bounding box center [302, 104] width 8 height 10
click at [299, 108] on span at bounding box center [302, 104] width 8 height 10
click at [303, 106] on icon at bounding box center [304, 104] width 4 height 4
click at [296, 160] on ol "All Needs approval Needs payment Approved Rejected Paid" at bounding box center [268, 159] width 82 height 102
click at [291, 151] on div "Needs payment" at bounding box center [268, 156] width 69 height 10
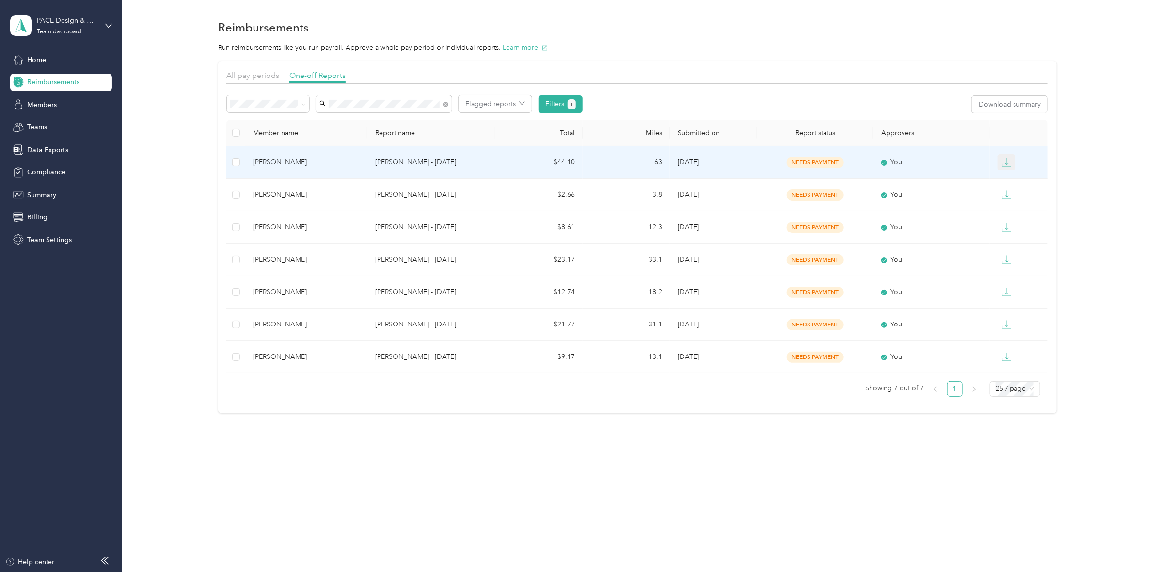
click at [841, 168] on button "button" at bounding box center [1007, 162] width 18 height 16
click at [841, 179] on div "PDF" at bounding box center [1019, 180] width 20 height 10
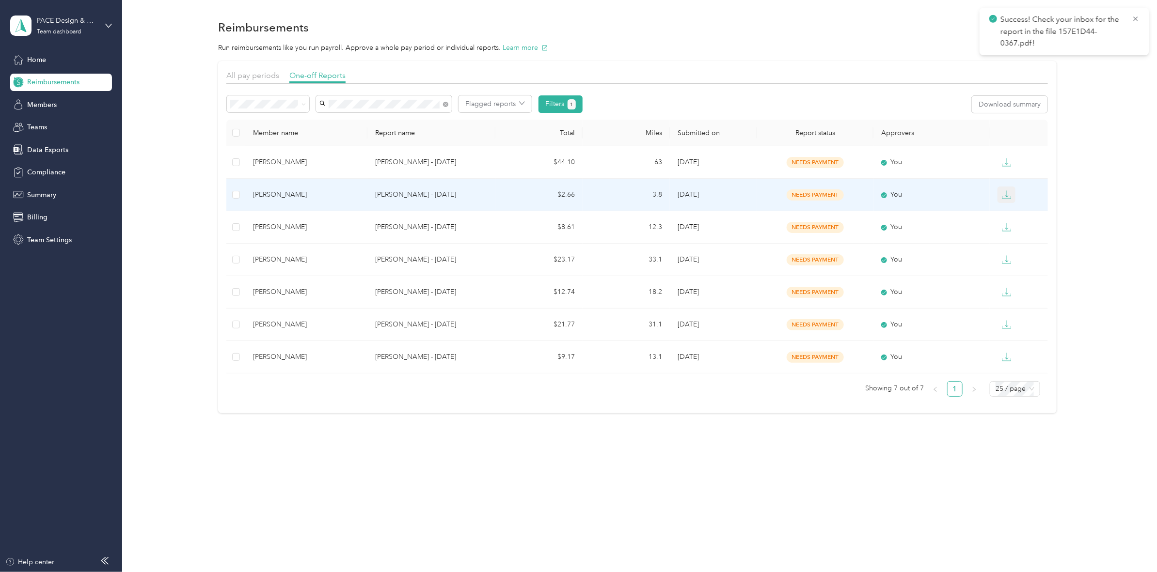
click at [841, 199] on icon "button" at bounding box center [1006, 197] width 9 height 2
click at [841, 219] on li "PDF" at bounding box center [1019, 212] width 34 height 17
click at [841, 215] on div "PDF" at bounding box center [1019, 212] width 20 height 10
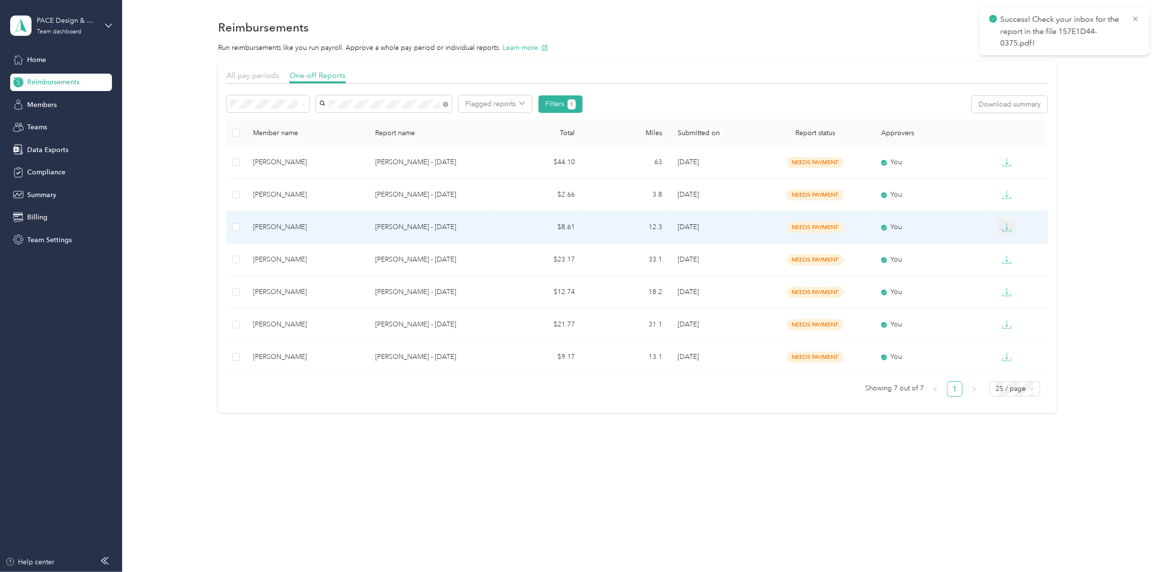
click at [841, 227] on icon "button" at bounding box center [1007, 227] width 10 height 10
click at [841, 245] on div "PDF" at bounding box center [1019, 245] width 20 height 10
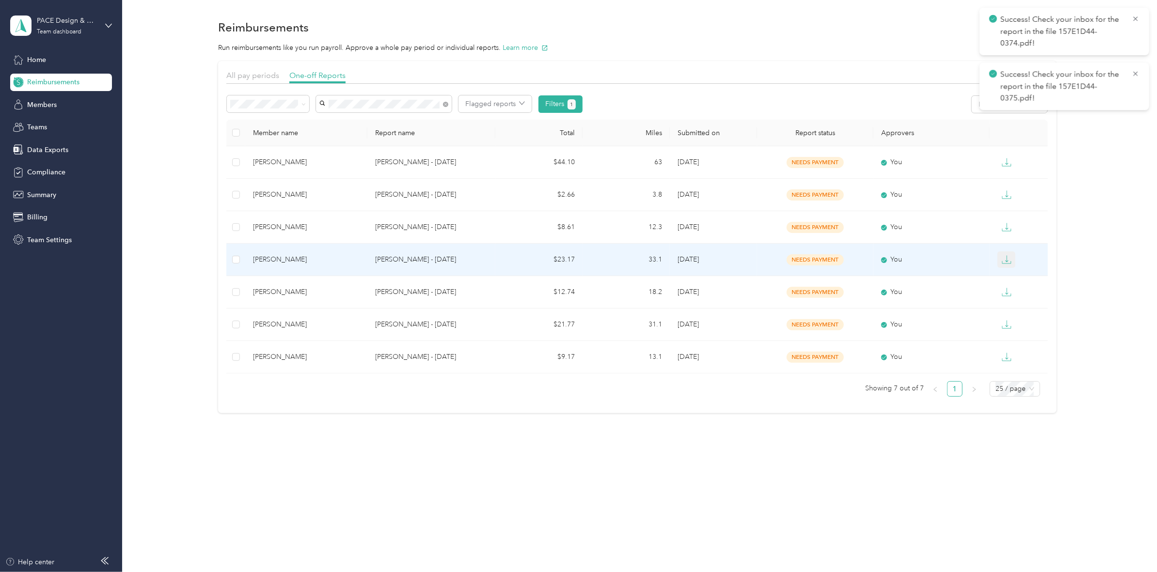
click at [841, 263] on icon "button" at bounding box center [1007, 260] width 10 height 10
click at [841, 276] on div "PDF" at bounding box center [1019, 278] width 20 height 10
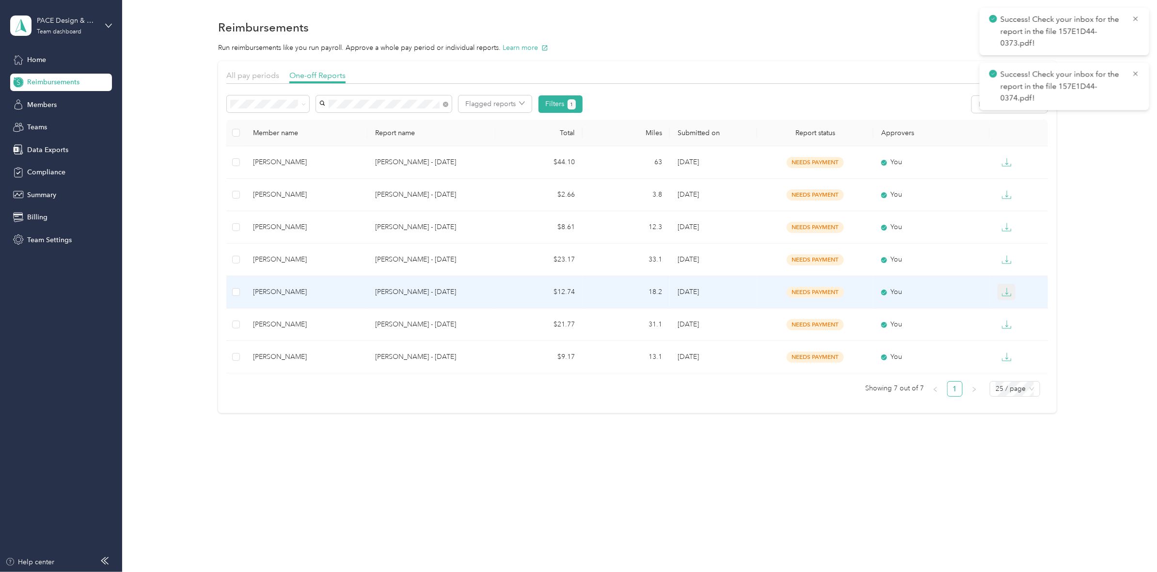
click at [841, 293] on icon "button" at bounding box center [1007, 292] width 10 height 10
click at [841, 306] on div "PDF" at bounding box center [1019, 310] width 20 height 10
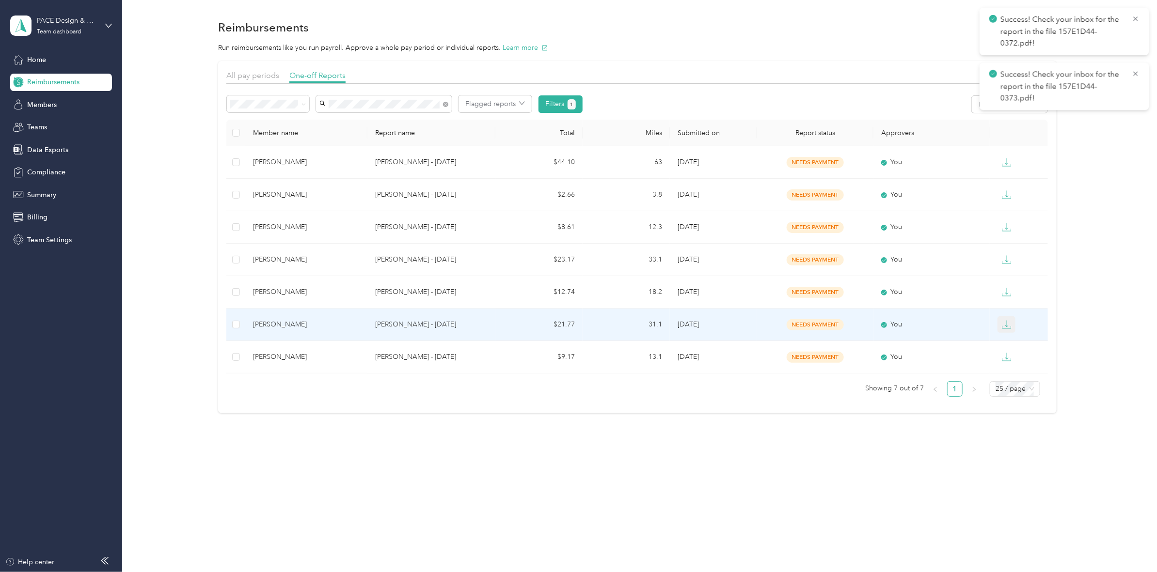
click at [841, 323] on icon "button" at bounding box center [1007, 325] width 10 height 10
click at [841, 337] on li "PDF" at bounding box center [1019, 342] width 34 height 17
click at [841, 344] on div "PDF" at bounding box center [1019, 343] width 20 height 10
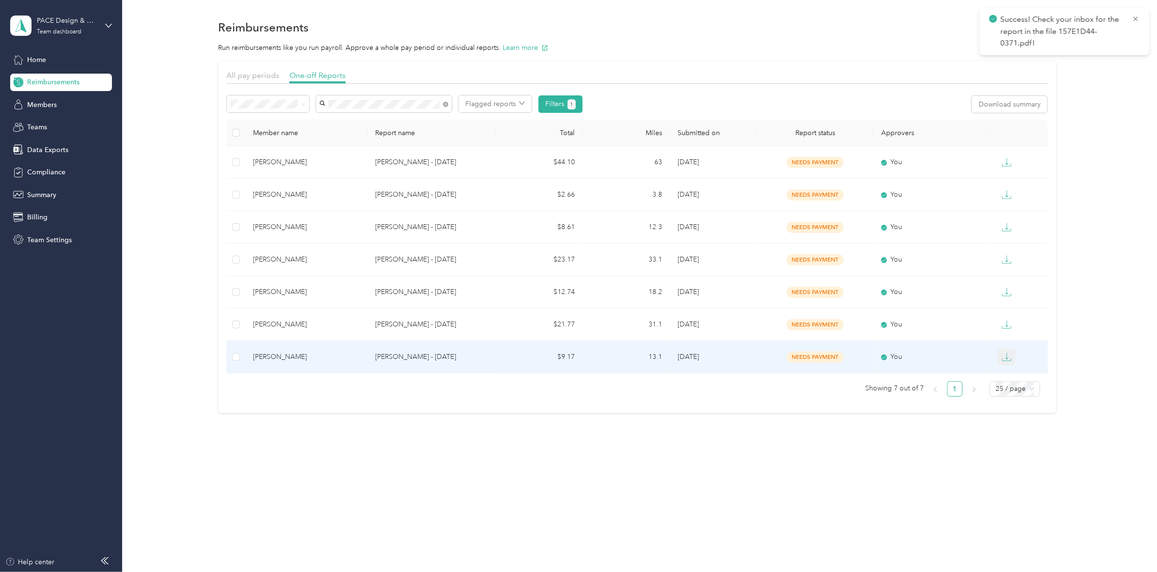
click at [841, 350] on button "button" at bounding box center [1007, 357] width 18 height 16
click at [841, 373] on div "PDF" at bounding box center [1019, 375] width 20 height 10
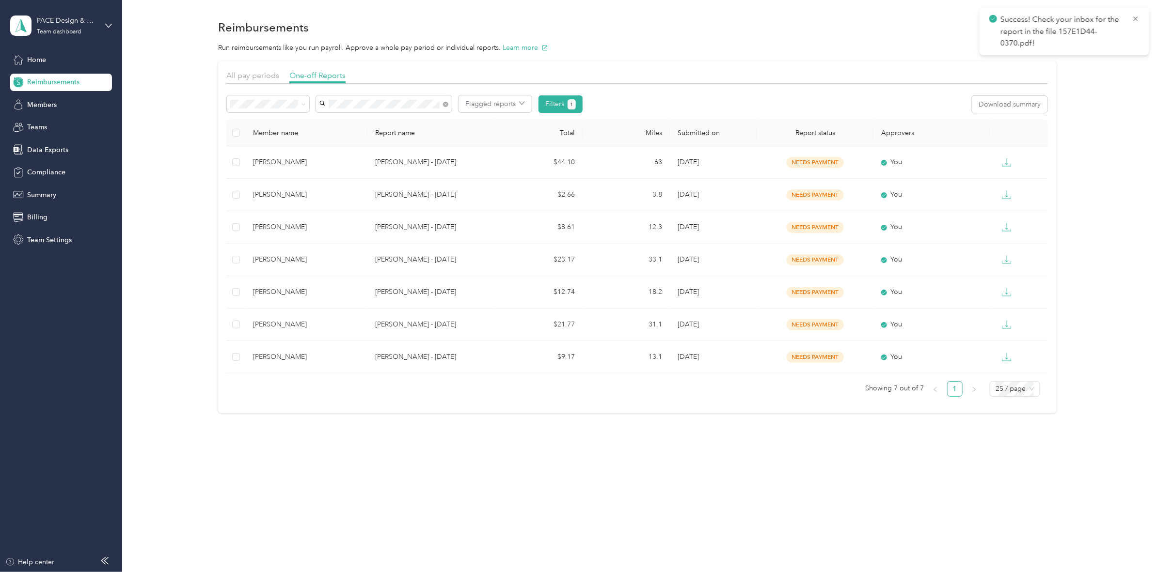
click at [841, 165] on div "All pay periods One-off Reports Flagged reports Filters 1 Download summary Memb…" at bounding box center [637, 237] width 1006 height 352
click at [50, 154] on span "Data Exports" at bounding box center [47, 150] width 41 height 10
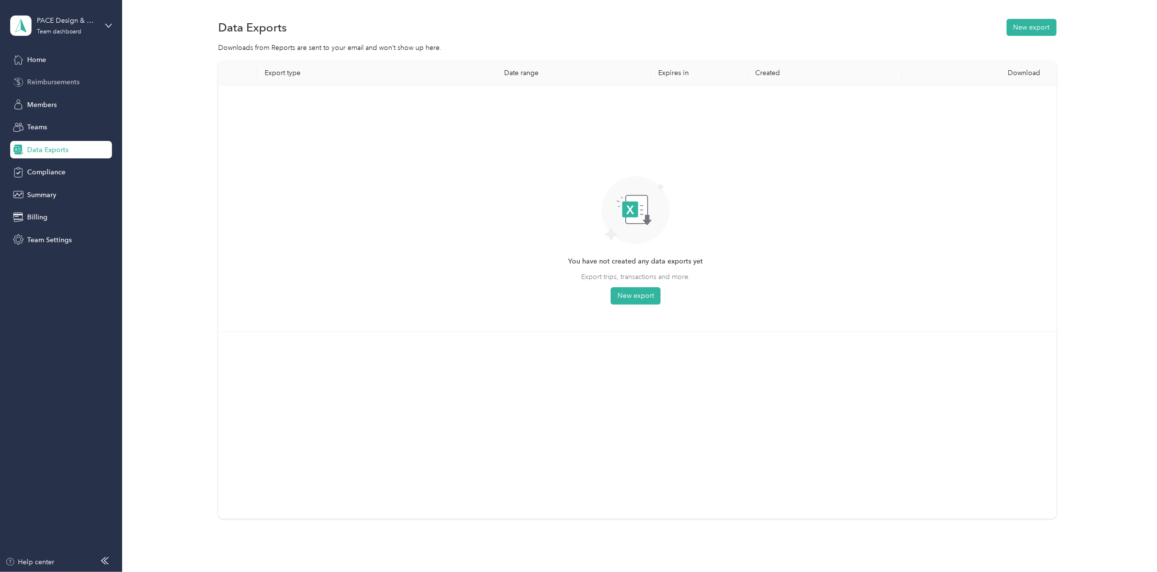
click at [39, 81] on span "Reimbursements" at bounding box center [53, 82] width 52 height 10
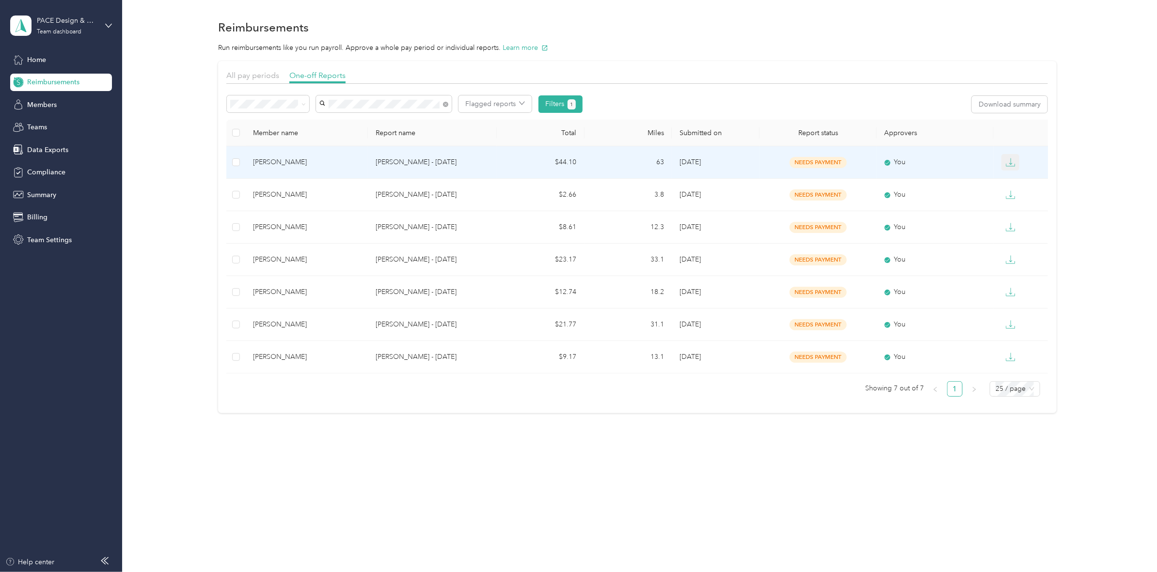
click at [841, 160] on icon "button" at bounding box center [1011, 163] width 10 height 10
click at [841, 181] on div "PDF" at bounding box center [1019, 180] width 20 height 10
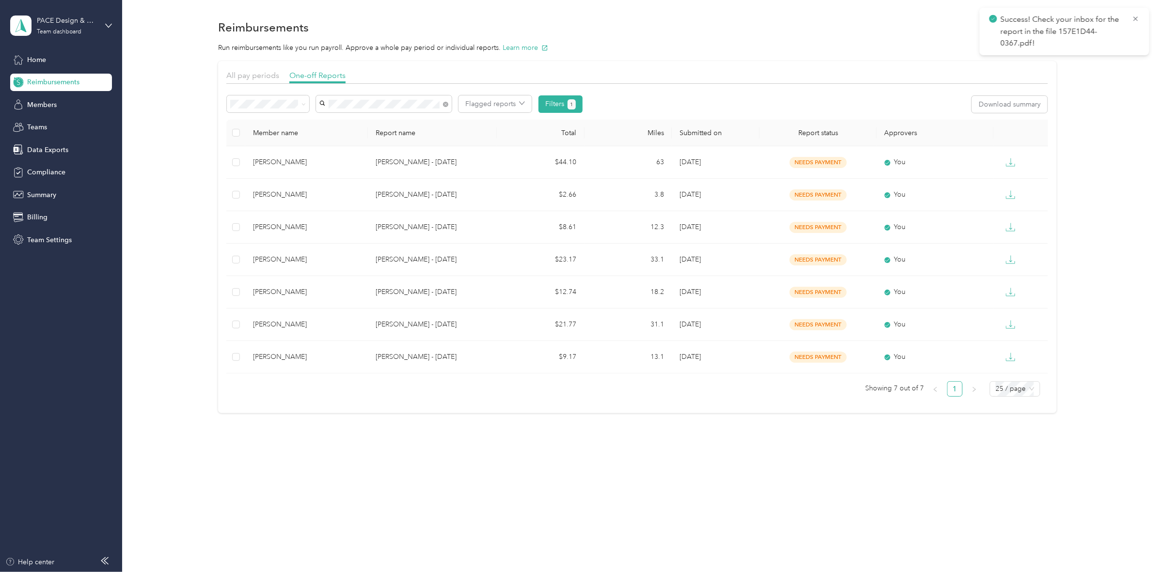
click at [841, 28] on p "Success! Check your inbox for the report in the file 157E1D44-0367.pdf!" at bounding box center [1063, 32] width 124 height 36
click at [31, 58] on span "Home" at bounding box center [36, 60] width 19 height 10
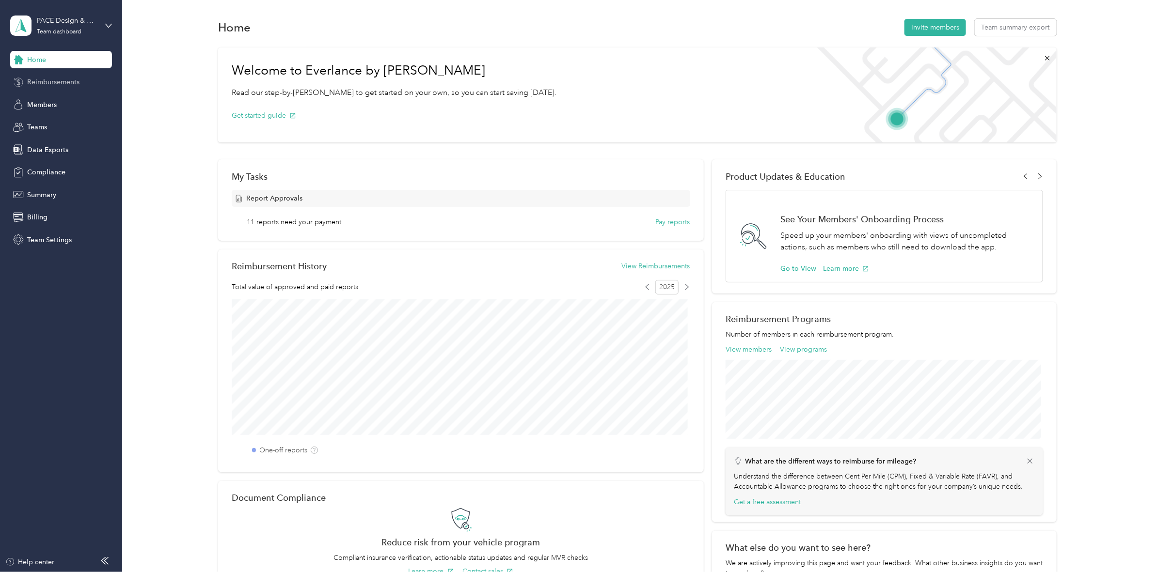
click at [53, 81] on span "Reimbursements" at bounding box center [53, 82] width 52 height 10
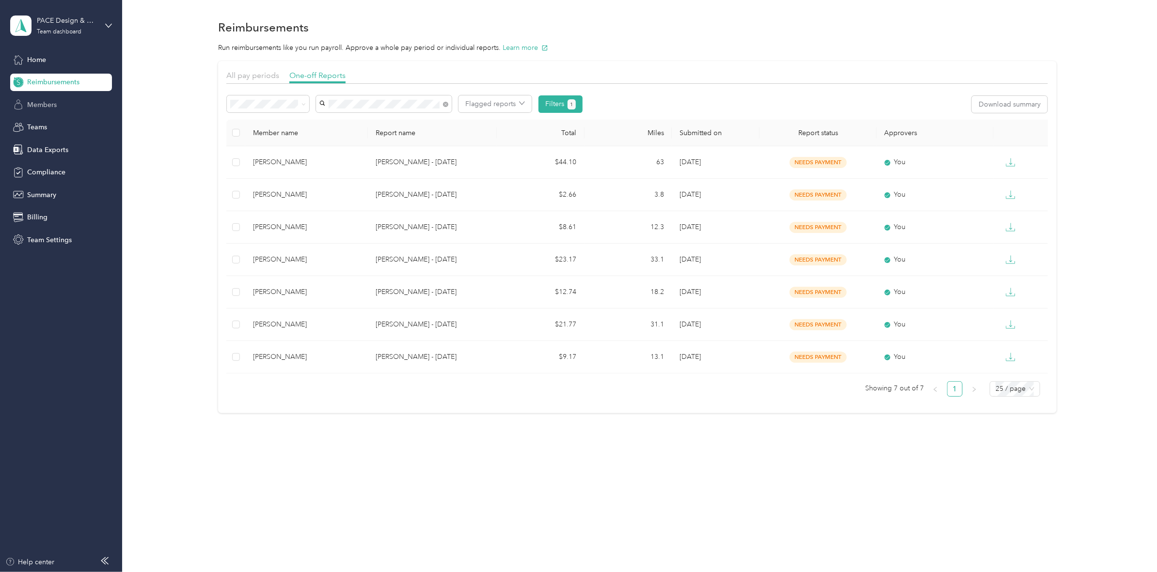
click at [50, 100] on span "Members" at bounding box center [42, 105] width 30 height 10
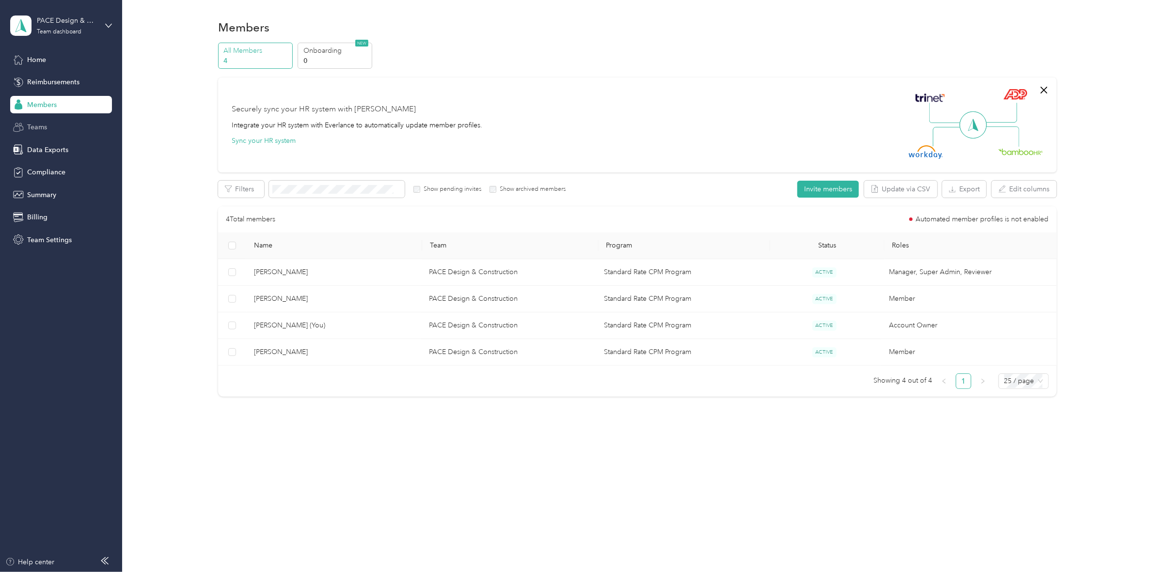
click at [44, 119] on div "Teams" at bounding box center [61, 127] width 102 height 17
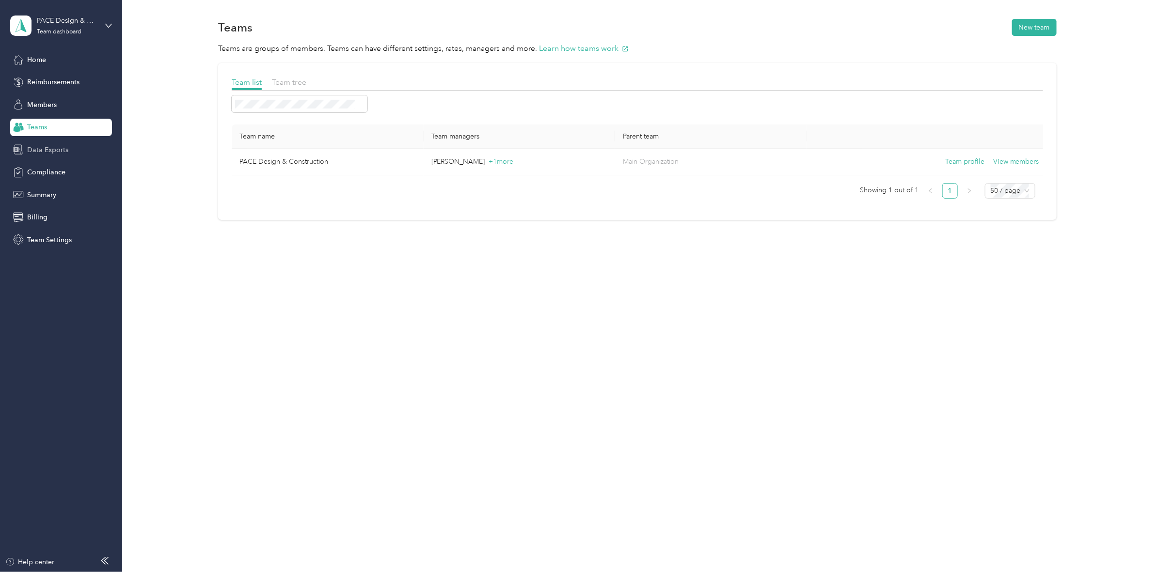
click at [40, 151] on span "Data Exports" at bounding box center [47, 150] width 41 height 10
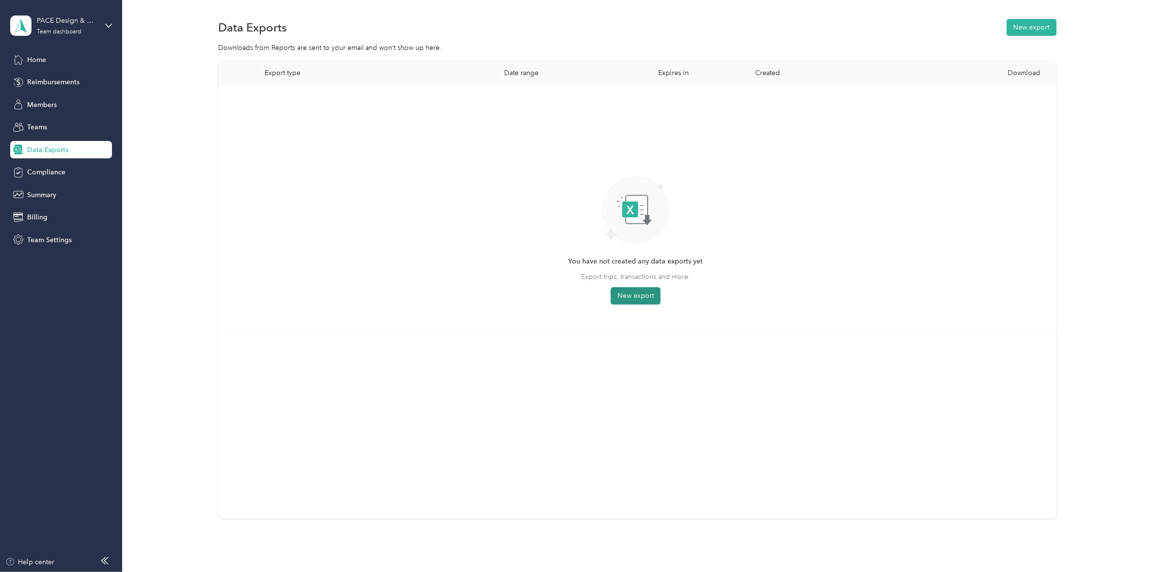
click at [640, 297] on button "New export" at bounding box center [636, 295] width 50 height 17
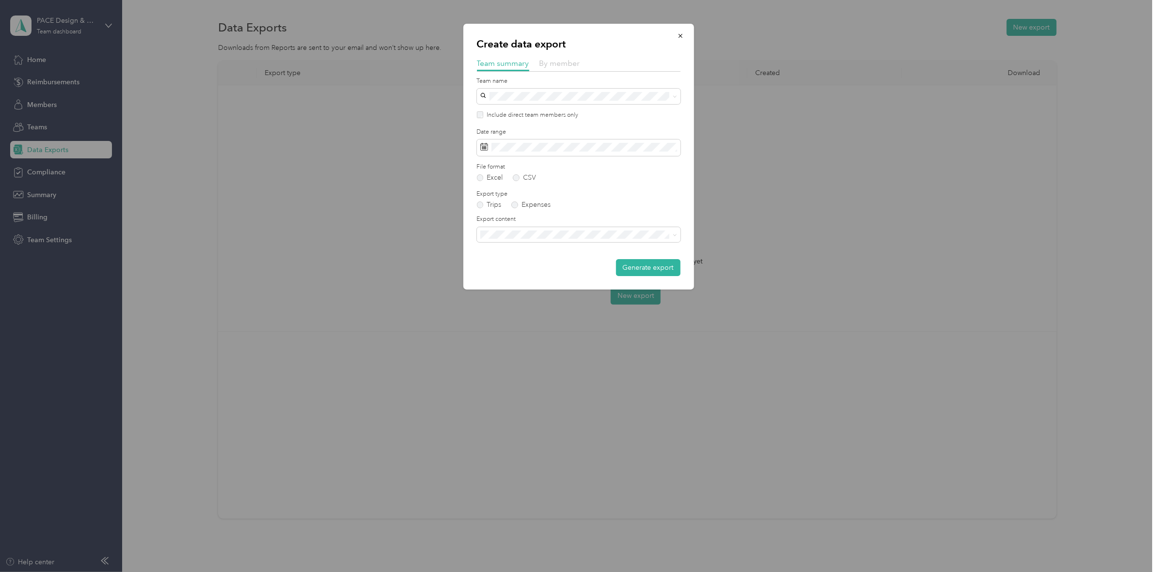
click at [560, 64] on span "By member" at bounding box center [560, 63] width 41 height 9
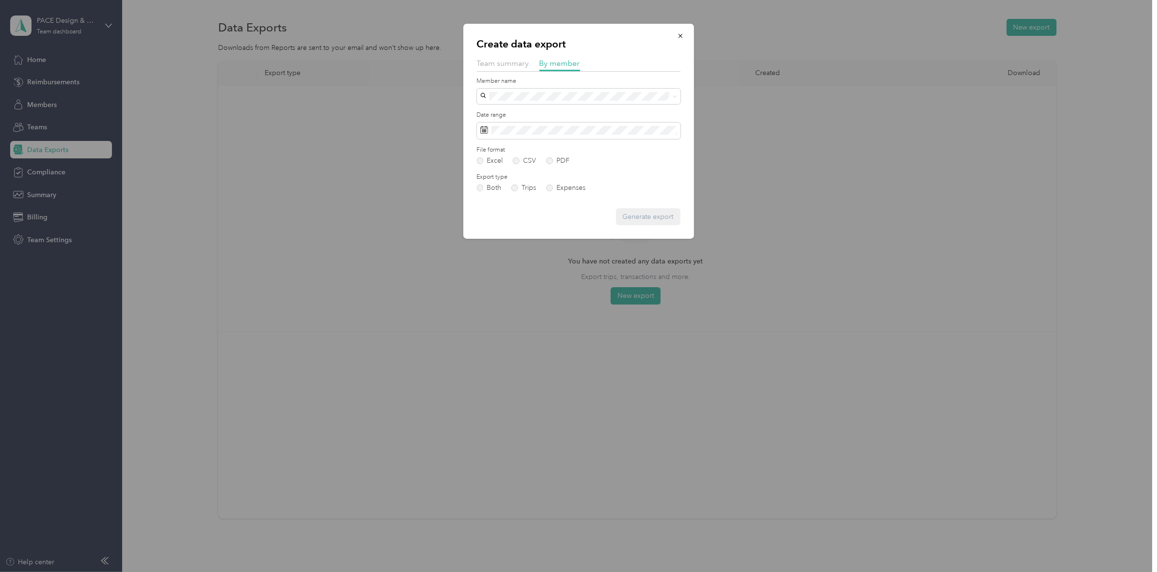
click at [543, 132] on div "[PERSON_NAME]" at bounding box center [579, 131] width 190 height 10
click at [551, 159] on label "PDF" at bounding box center [557, 161] width 23 height 7
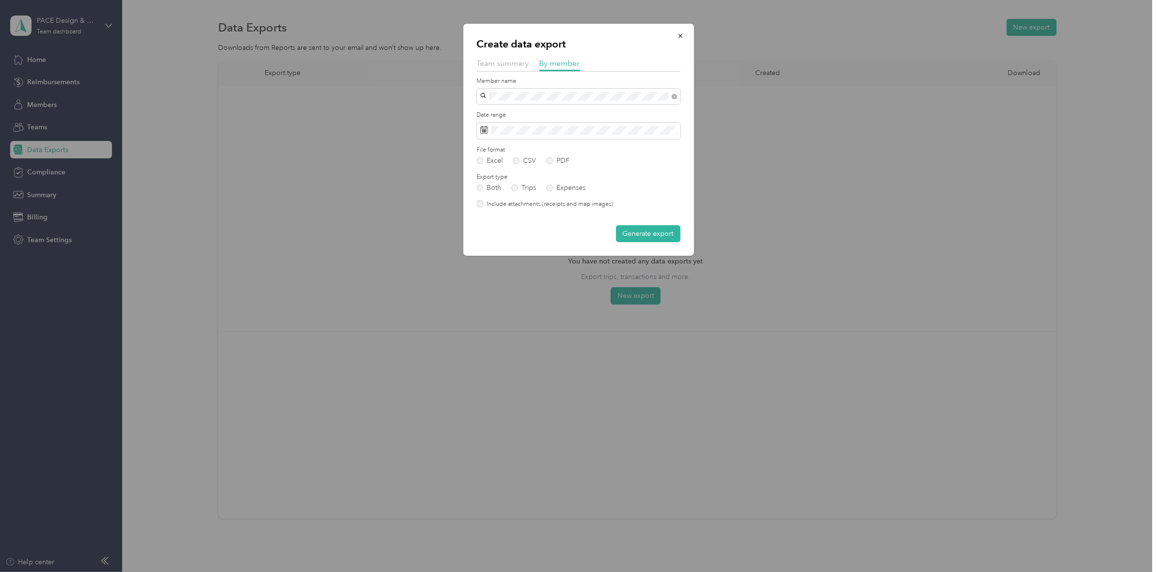
click at [476, 205] on div "Create data export Team summary By member Member name Date range File format Ex…" at bounding box center [578, 140] width 231 height 232
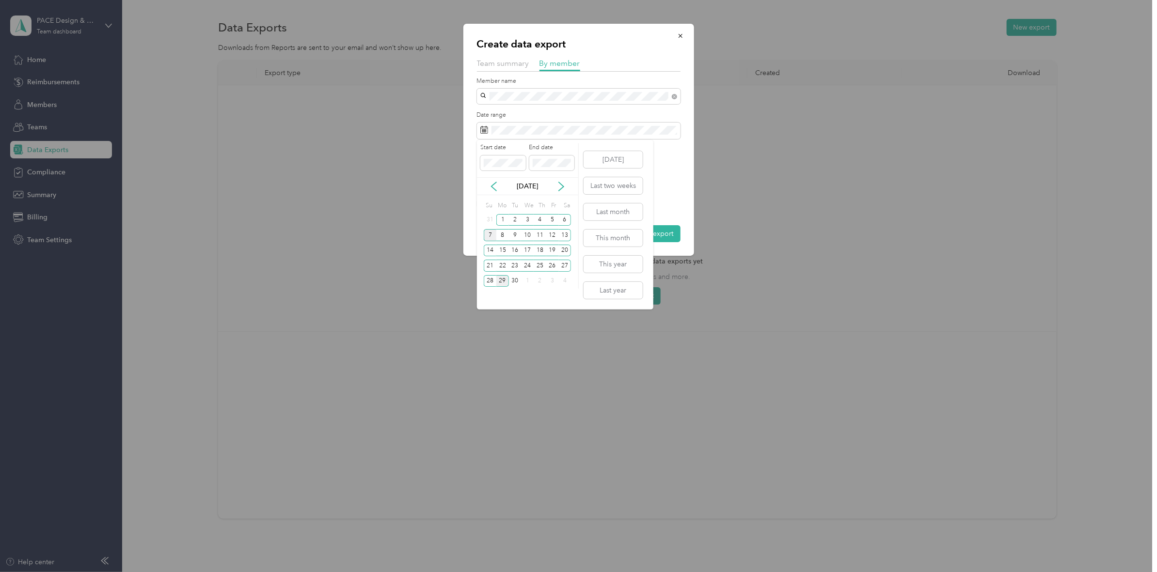
click at [488, 234] on div "7" at bounding box center [490, 235] width 13 height 12
click at [566, 248] on div "20" at bounding box center [565, 251] width 13 height 12
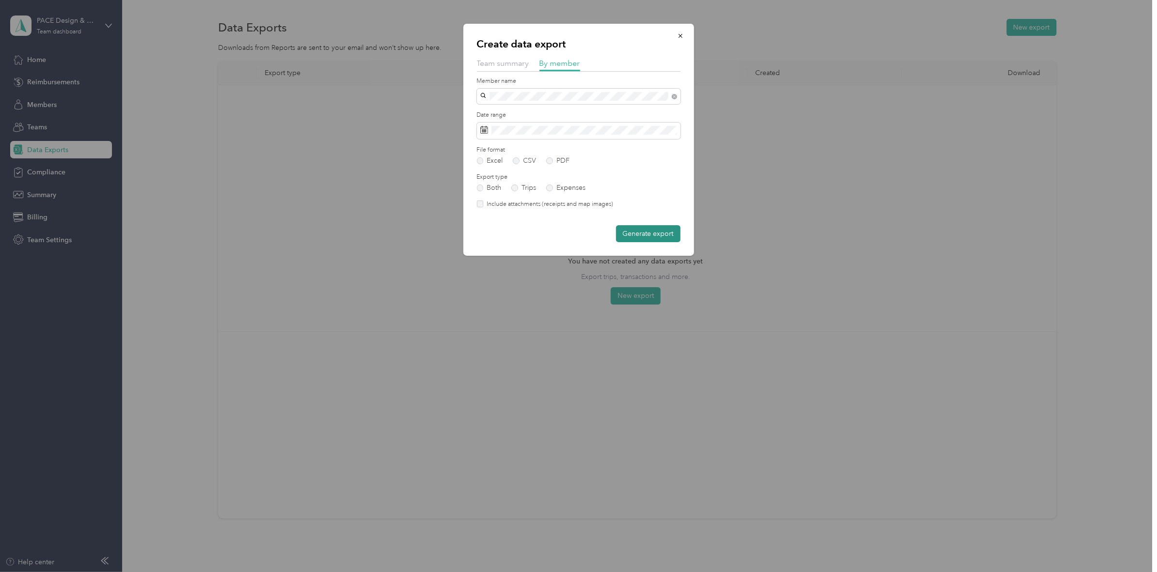
click at [665, 238] on button "Generate export" at bounding box center [648, 233] width 64 height 17
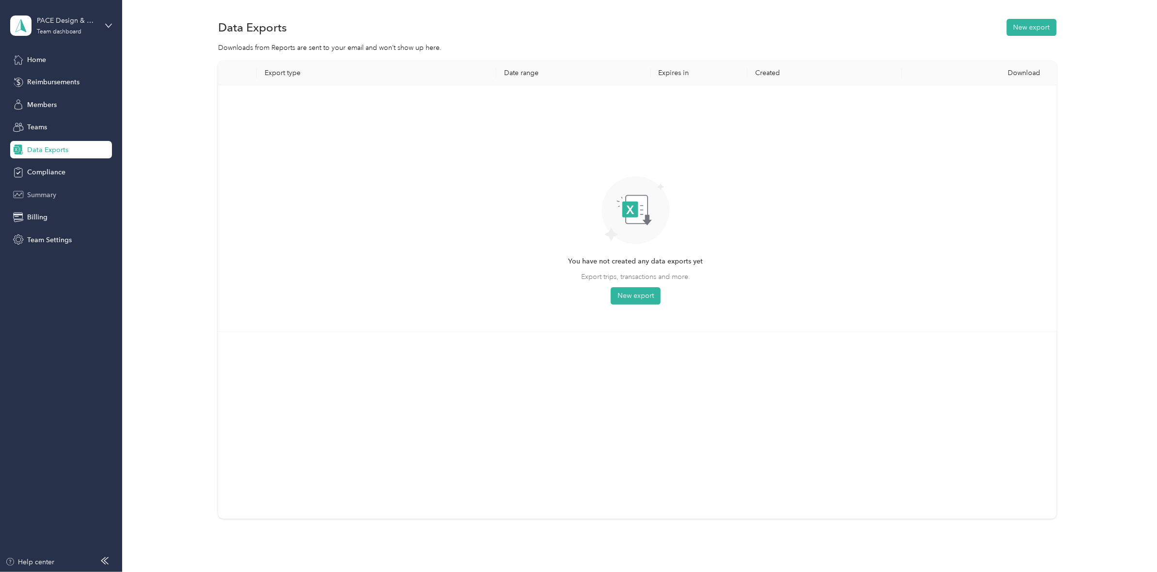
click at [48, 197] on span "Summary" at bounding box center [41, 195] width 29 height 10
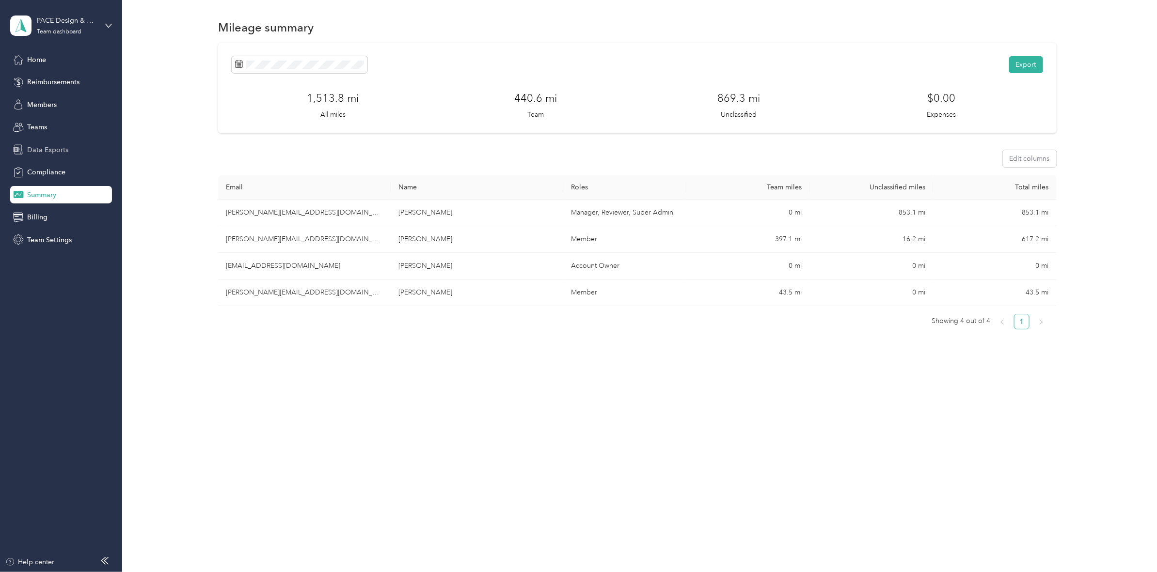
click at [23, 152] on icon at bounding box center [18, 149] width 11 height 11
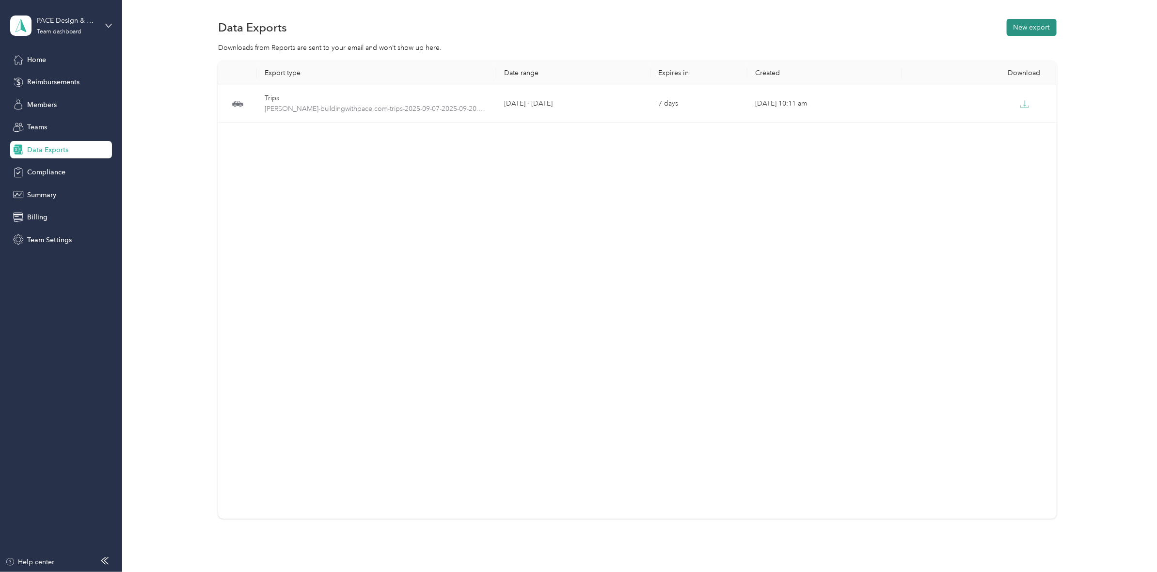
click at [841, 32] on button "New export" at bounding box center [1032, 27] width 50 height 17
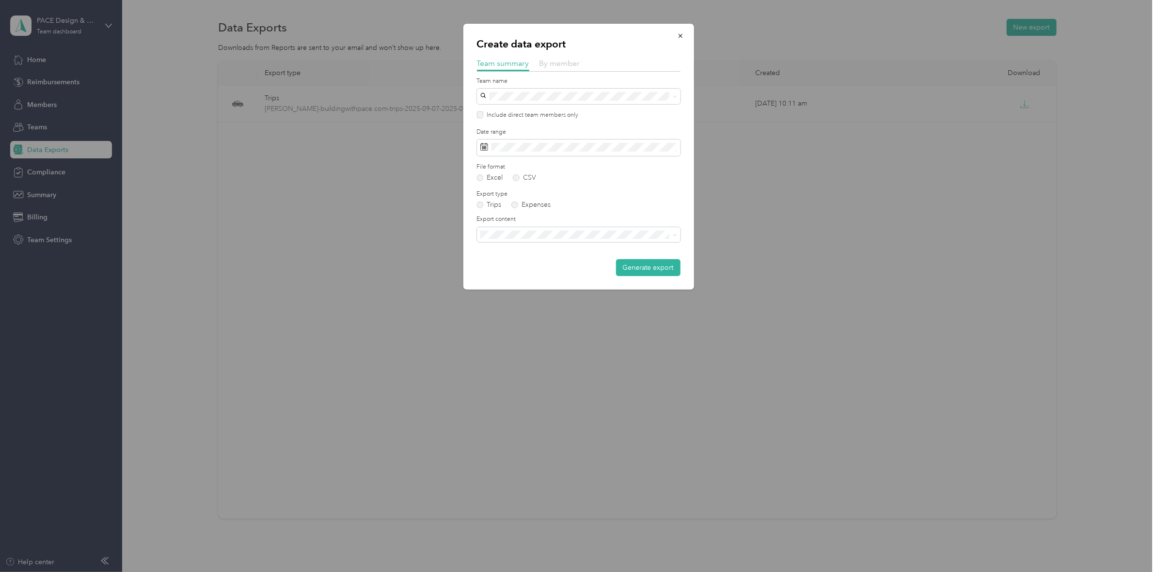
click at [552, 66] on span "By member" at bounding box center [560, 63] width 41 height 9
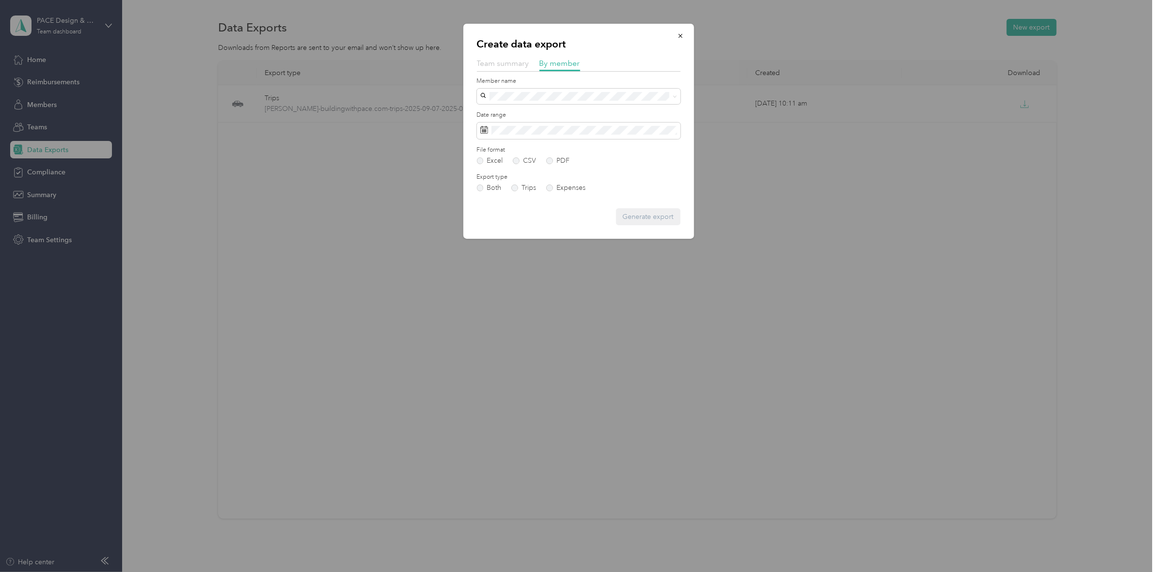
click at [493, 66] on span "Team summary" at bounding box center [503, 63] width 52 height 9
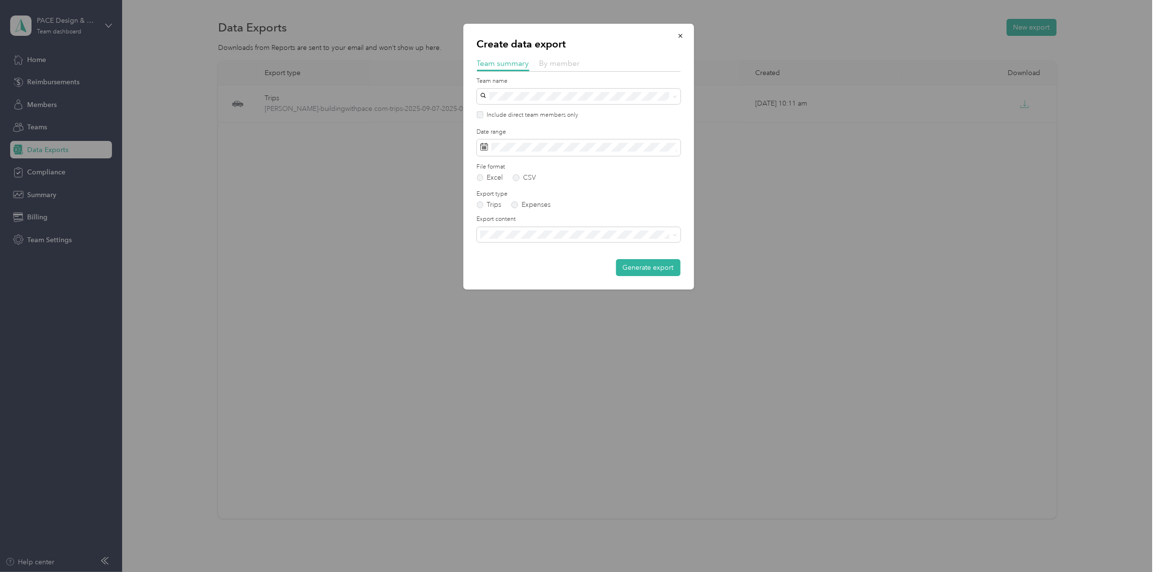
click at [563, 62] on span "By member" at bounding box center [560, 63] width 41 height 9
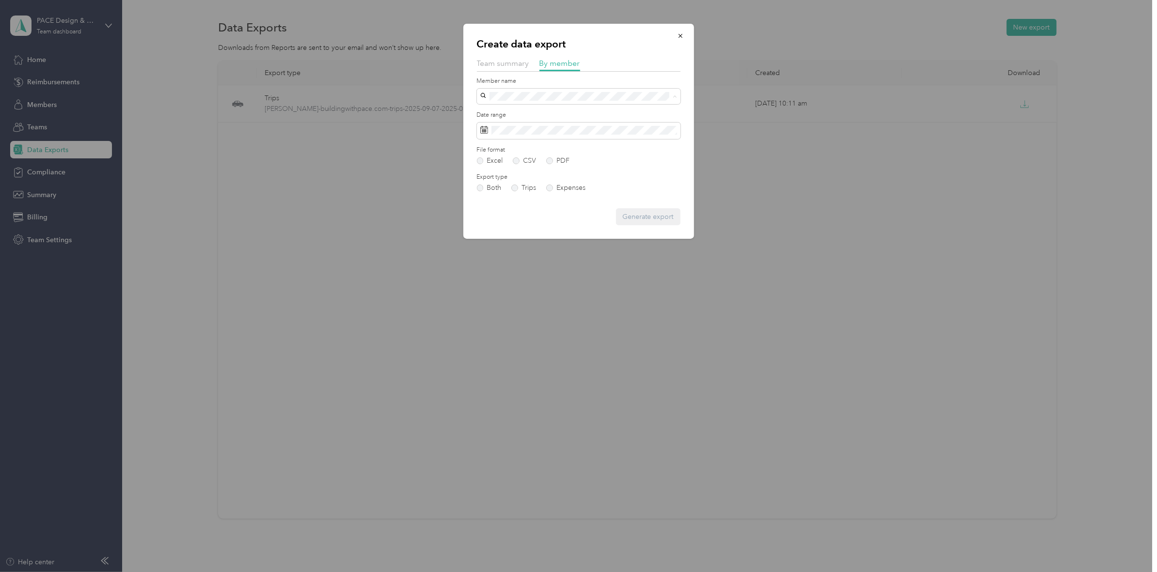
click at [517, 127] on span "[PERSON_NAME]" at bounding box center [511, 131] width 54 height 8
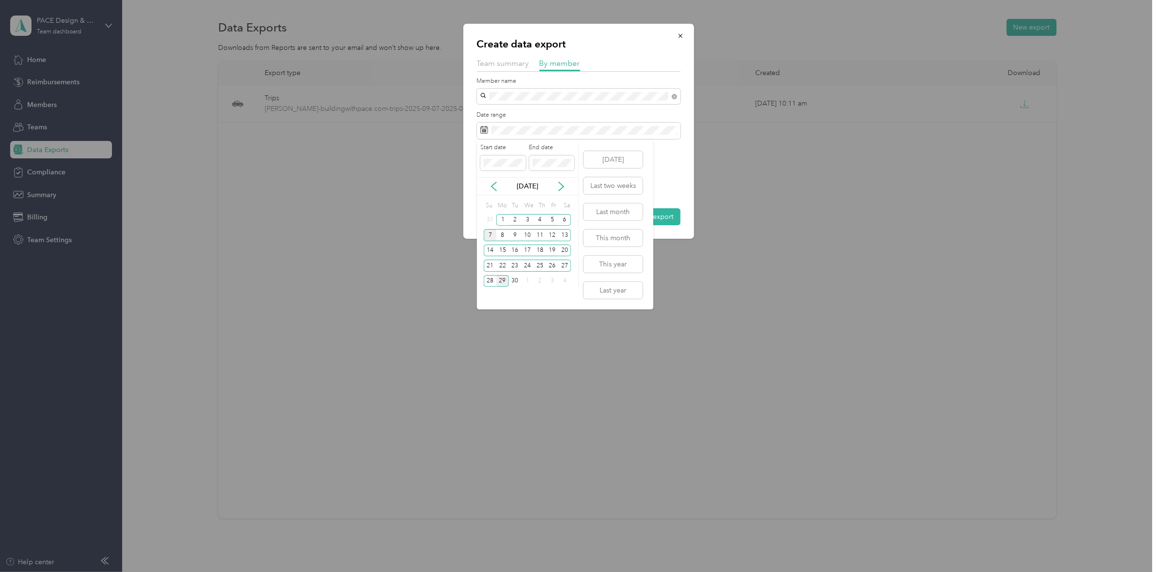
click at [489, 238] on div "7" at bounding box center [490, 235] width 13 height 12
click at [565, 249] on div "20" at bounding box center [565, 251] width 13 height 12
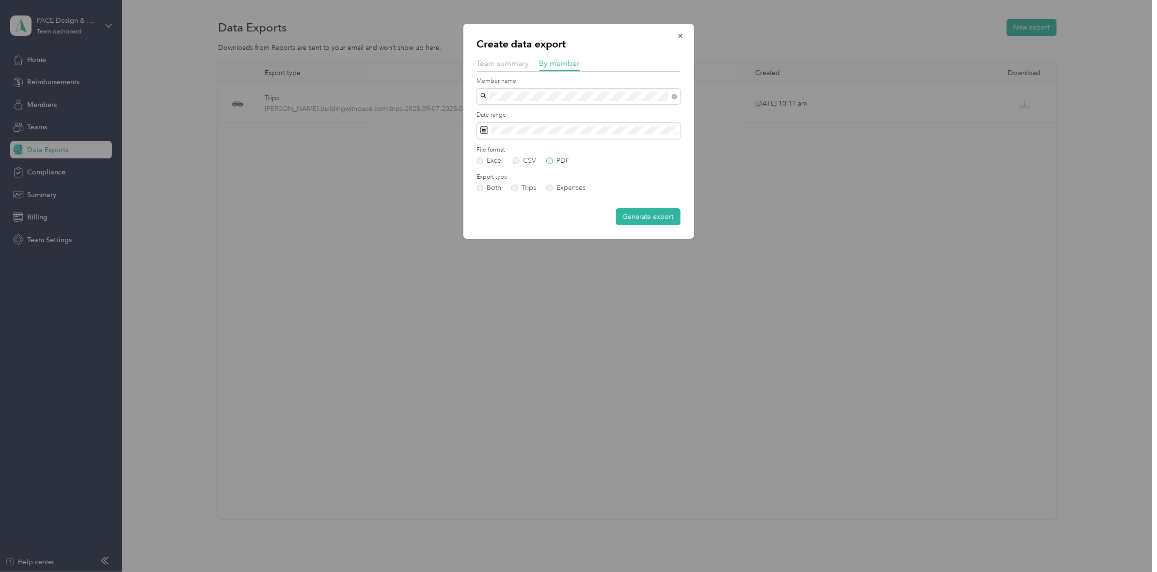
click at [549, 160] on label "PDF" at bounding box center [557, 161] width 23 height 7
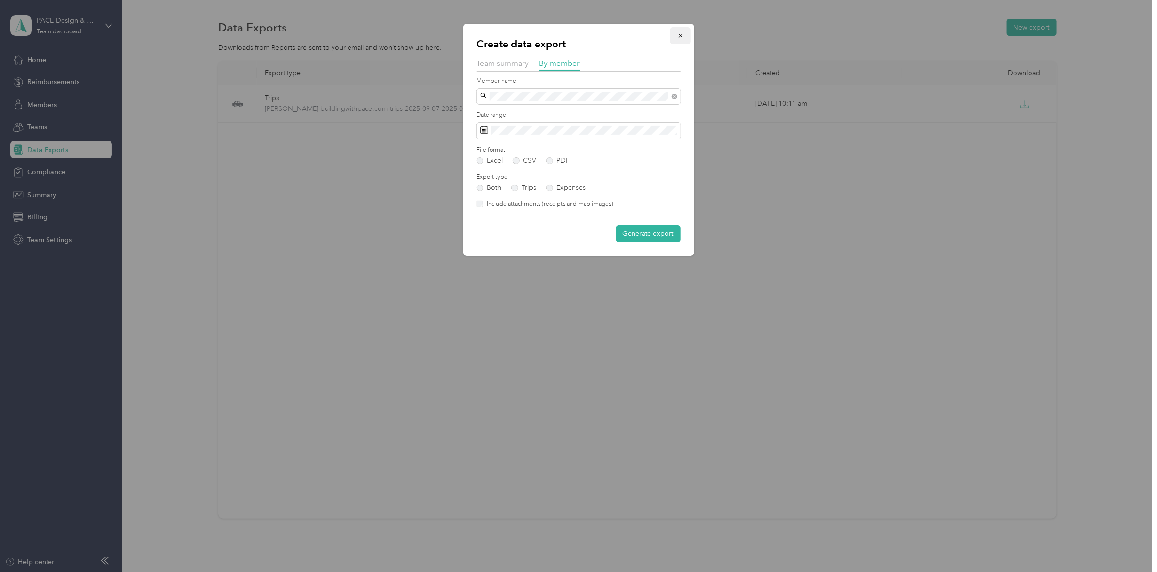
click at [682, 37] on icon "button" at bounding box center [680, 35] width 7 height 7
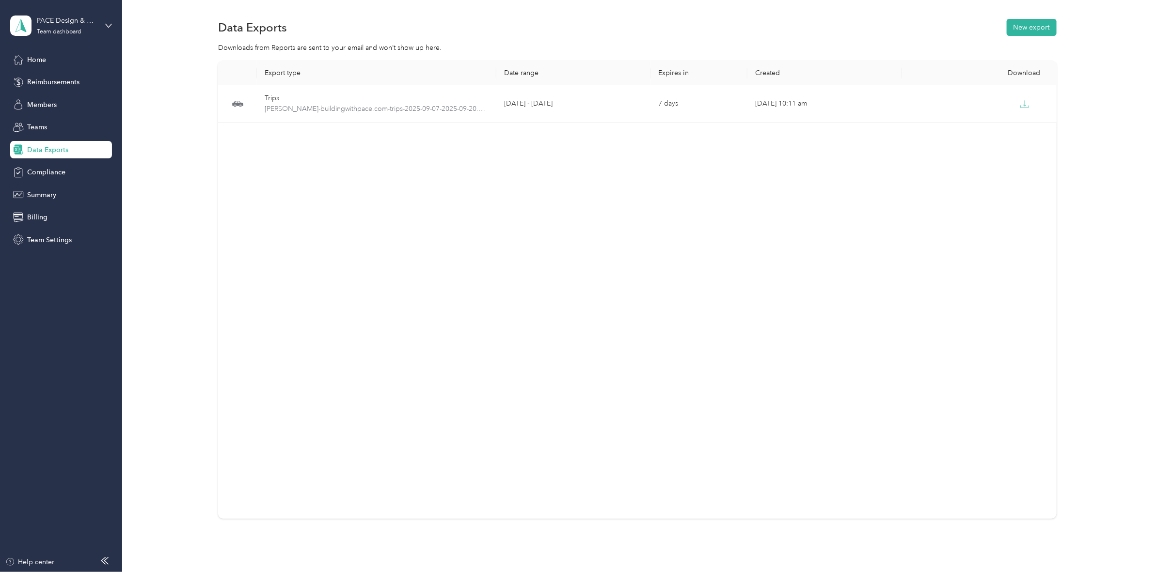
click at [73, 91] on div "Home Reimbursements Members Teams Data Exports Compliance Summary Billing Team …" at bounding box center [61, 150] width 102 height 198
click at [78, 83] on span "Reimbursements" at bounding box center [53, 82] width 52 height 10
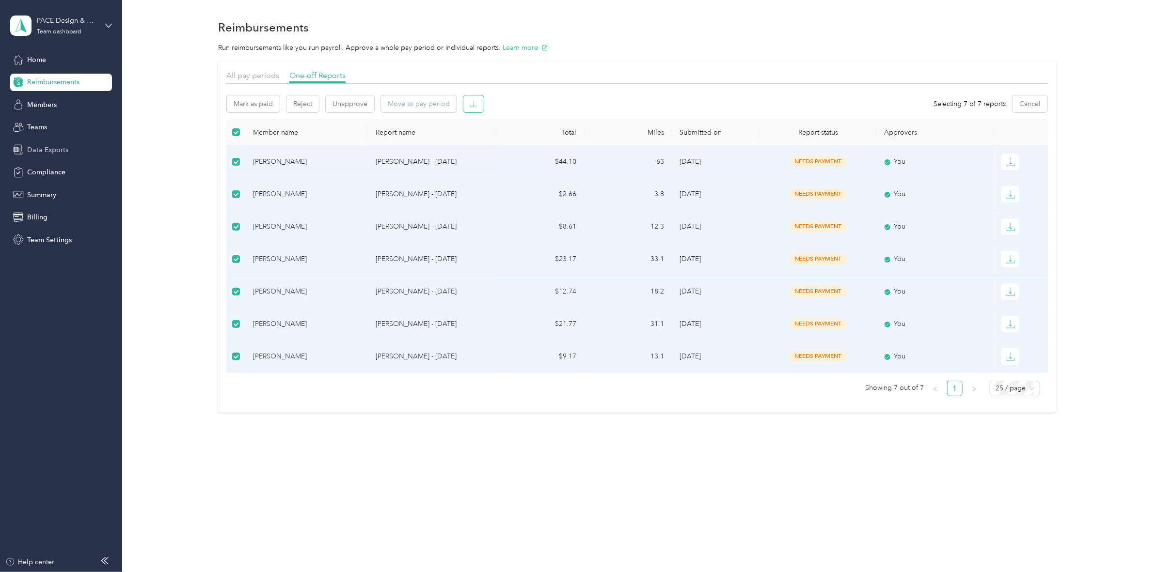
click at [468, 105] on button "button" at bounding box center [473, 103] width 20 height 17
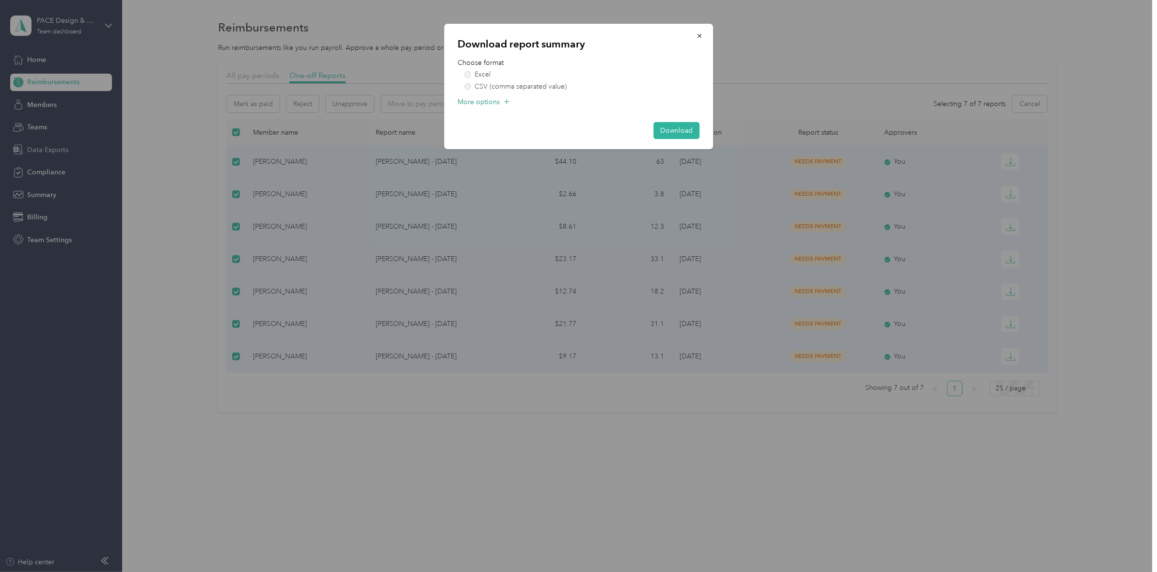
click at [488, 101] on span "More options" at bounding box center [479, 102] width 42 height 10
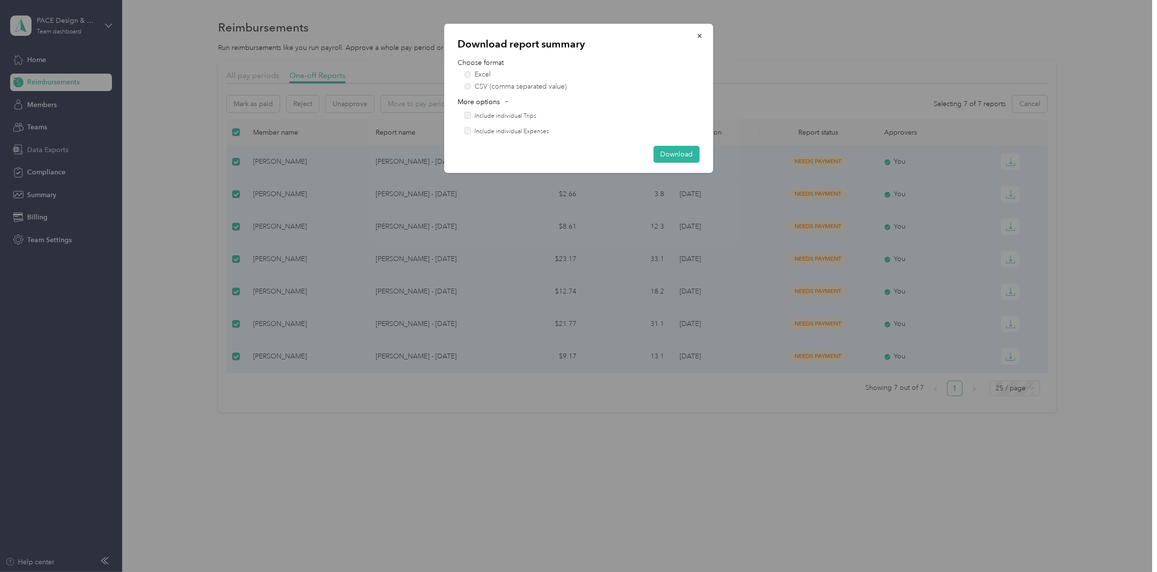
click at [468, 112] on div "Include individual Trips" at bounding box center [581, 116] width 235 height 9
click at [706, 37] on button "button" at bounding box center [699, 35] width 20 height 17
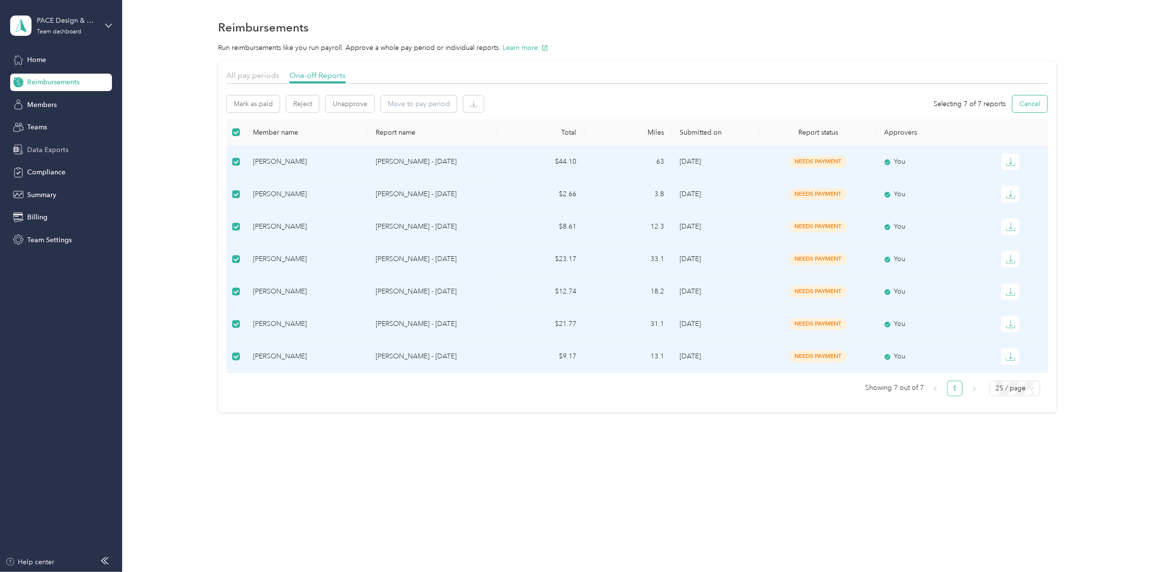
click at [841, 106] on button "Cancel" at bounding box center [1030, 103] width 35 height 17
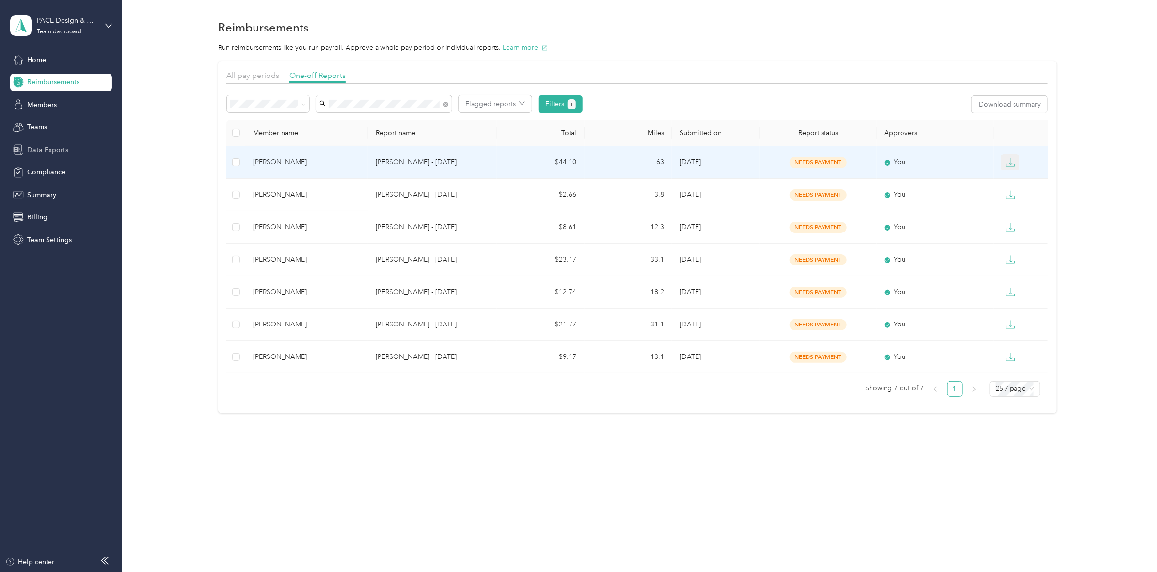
click at [841, 161] on icon "button" at bounding box center [1011, 163] width 10 height 10
click at [841, 186] on li "PDF" at bounding box center [1019, 180] width 34 height 17
click at [841, 182] on div "PDF" at bounding box center [1019, 180] width 20 height 10
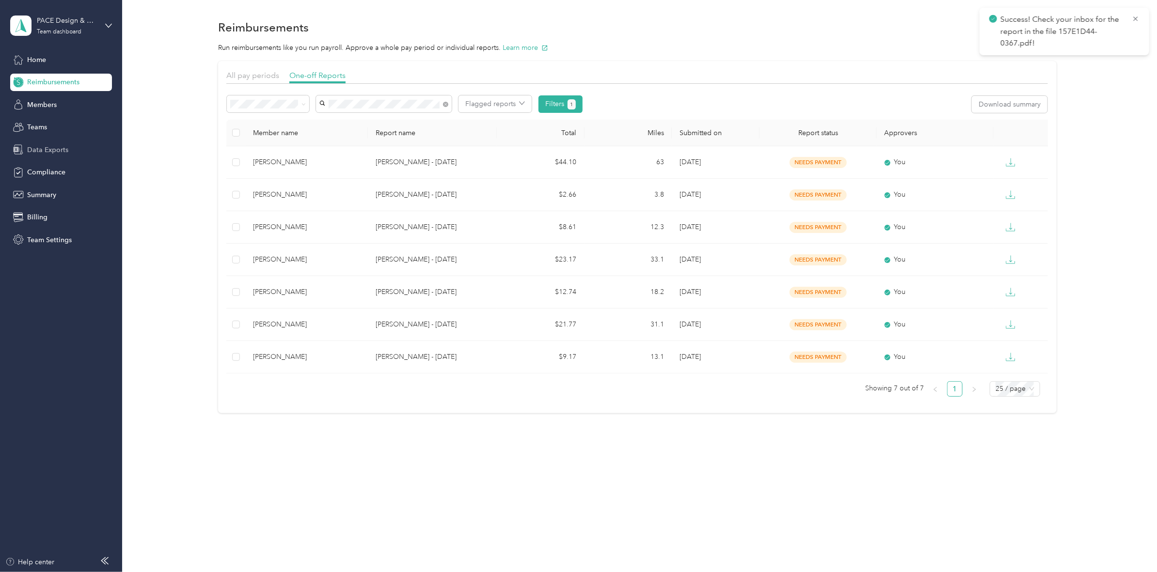
click at [841, 30] on p "Success! Check your inbox for the report in the file 157E1D44-0367.pdf!" at bounding box center [1063, 32] width 124 height 36
click at [58, 233] on div "Team Settings" at bounding box center [61, 239] width 102 height 17
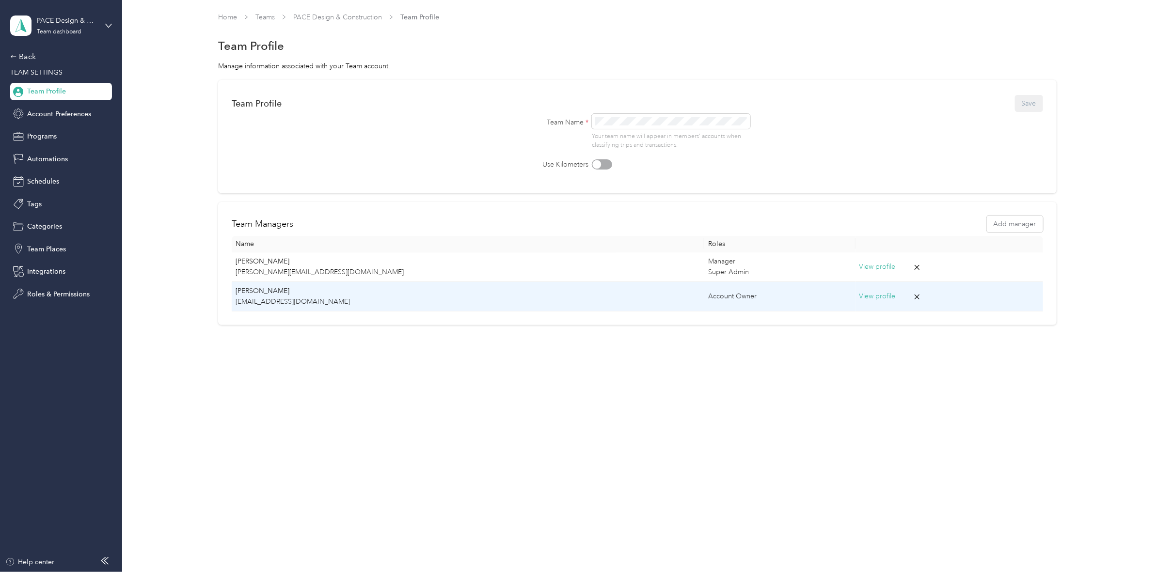
click at [841, 294] on button "View profile" at bounding box center [877, 296] width 36 height 11
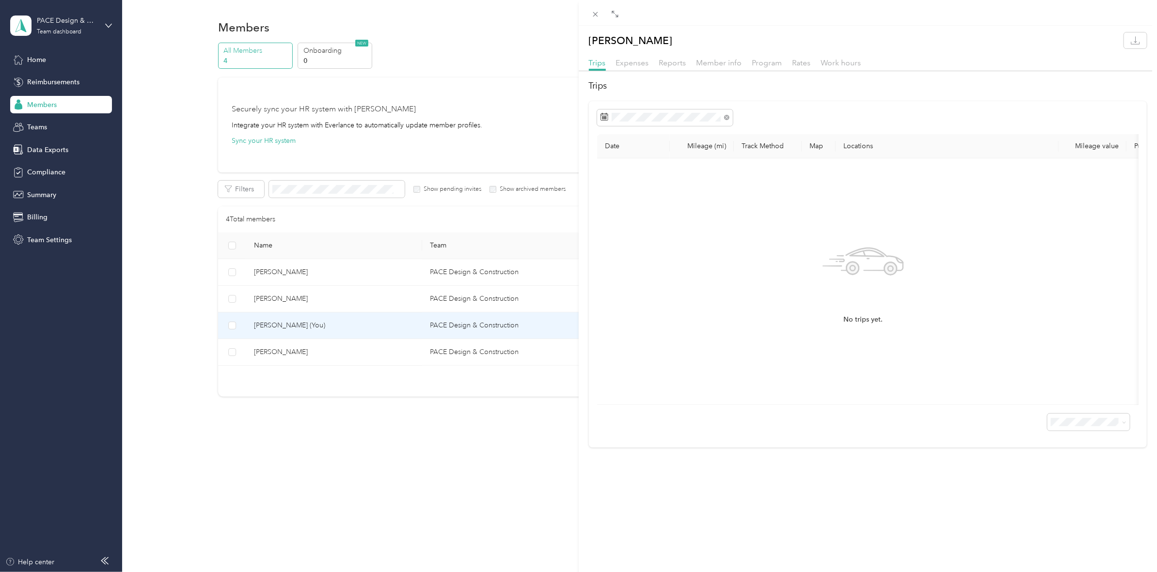
click at [648, 68] on div "Expenses" at bounding box center [632, 63] width 33 height 12
click at [675, 73] on div at bounding box center [868, 73] width 579 height 5
click at [674, 68] on div "Reports" at bounding box center [672, 63] width 27 height 12
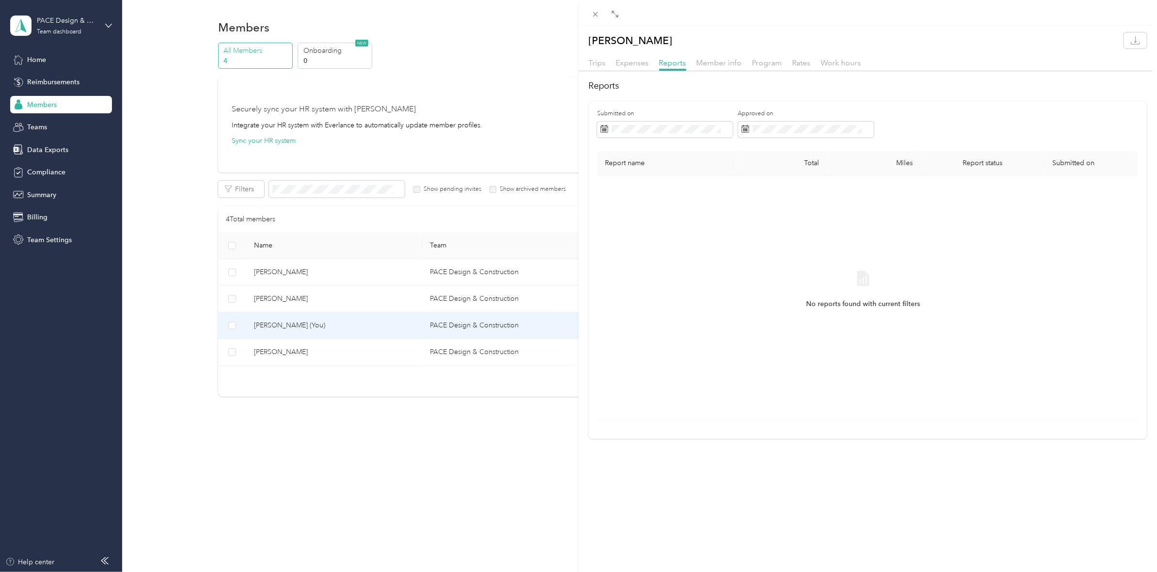
click at [713, 68] on div "Member info" at bounding box center [720, 63] width 46 height 12
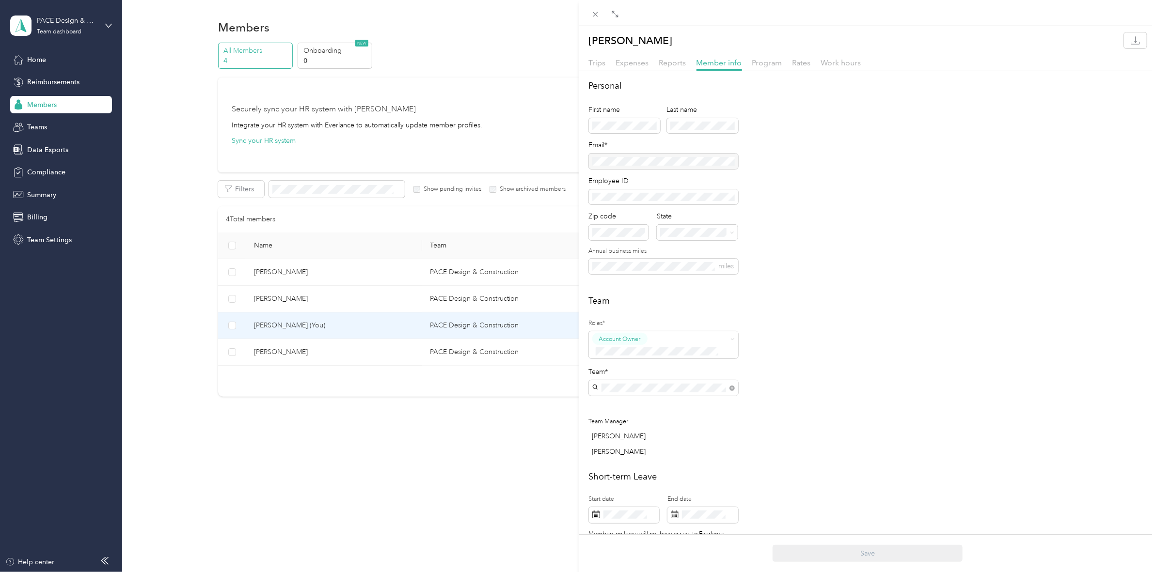
click at [821, 68] on div "Work hours" at bounding box center [841, 63] width 40 height 12
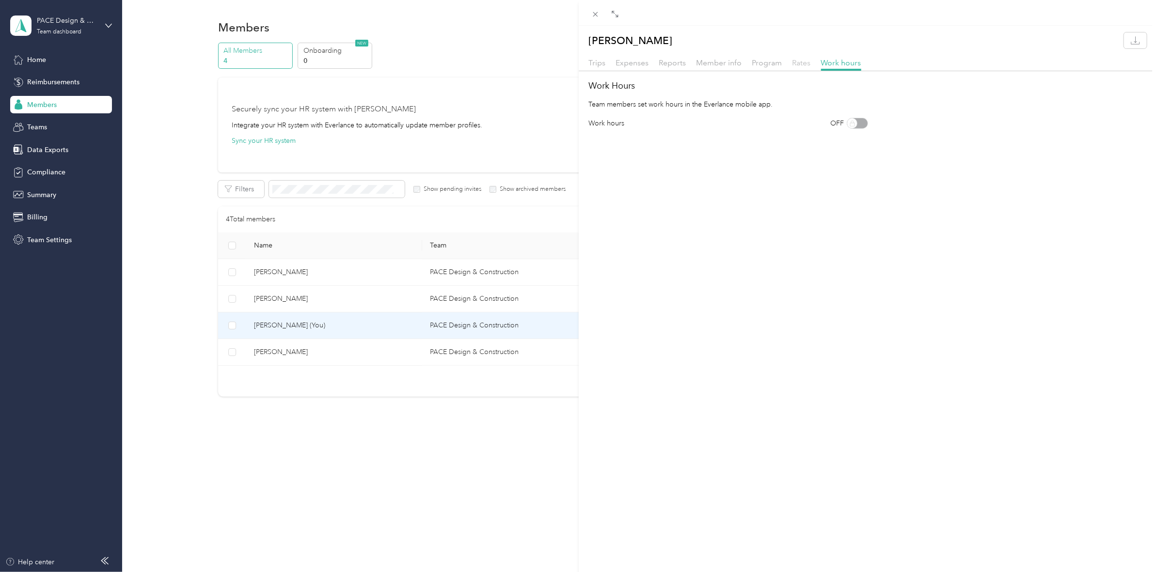
click at [803, 61] on span "Rates" at bounding box center [802, 62] width 18 height 9
click at [767, 64] on span "Program" at bounding box center [767, 62] width 30 height 9
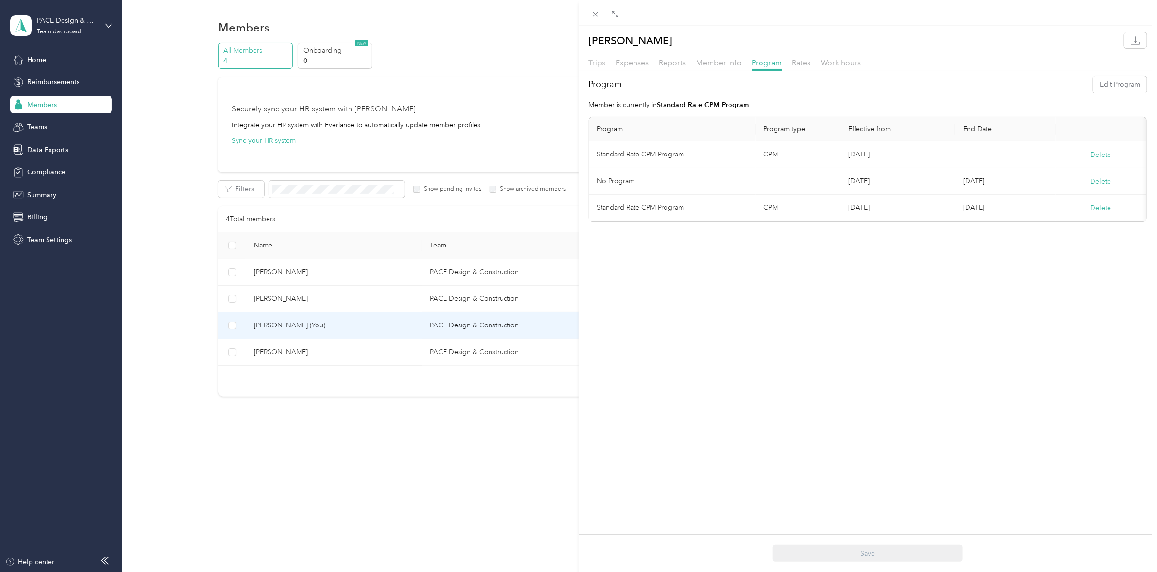
click at [594, 65] on span "Trips" at bounding box center [597, 62] width 17 height 9
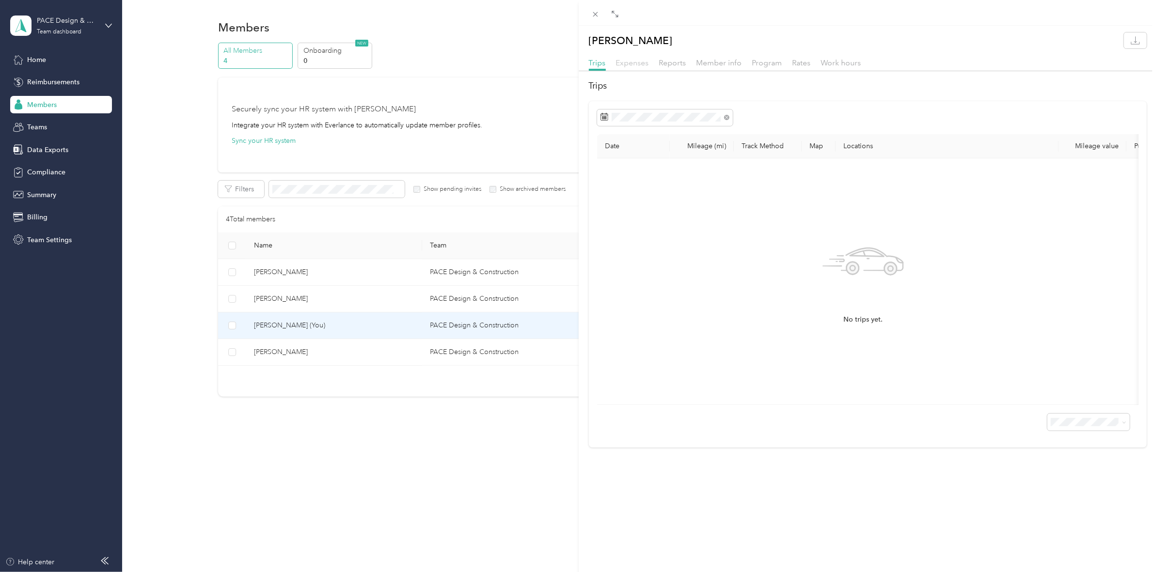
click at [640, 63] on span "Expenses" at bounding box center [632, 62] width 33 height 9
click at [467, 416] on div "[PERSON_NAME] Trips Expenses Reports Member info Program Rates Work hours Expen…" at bounding box center [578, 286] width 1157 height 572
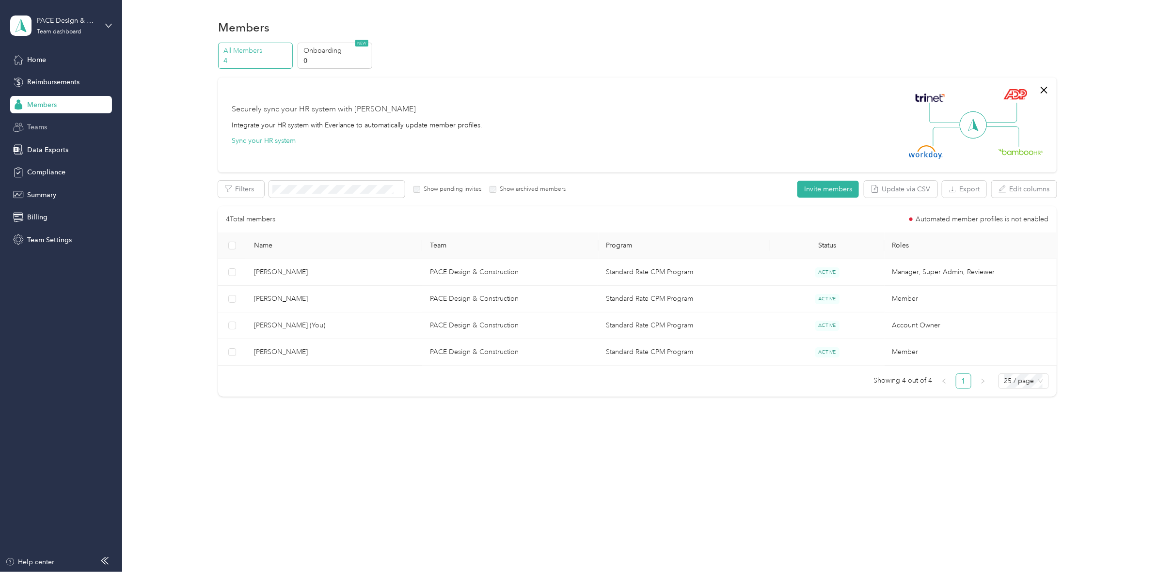
click at [57, 120] on div "Teams" at bounding box center [61, 127] width 102 height 17
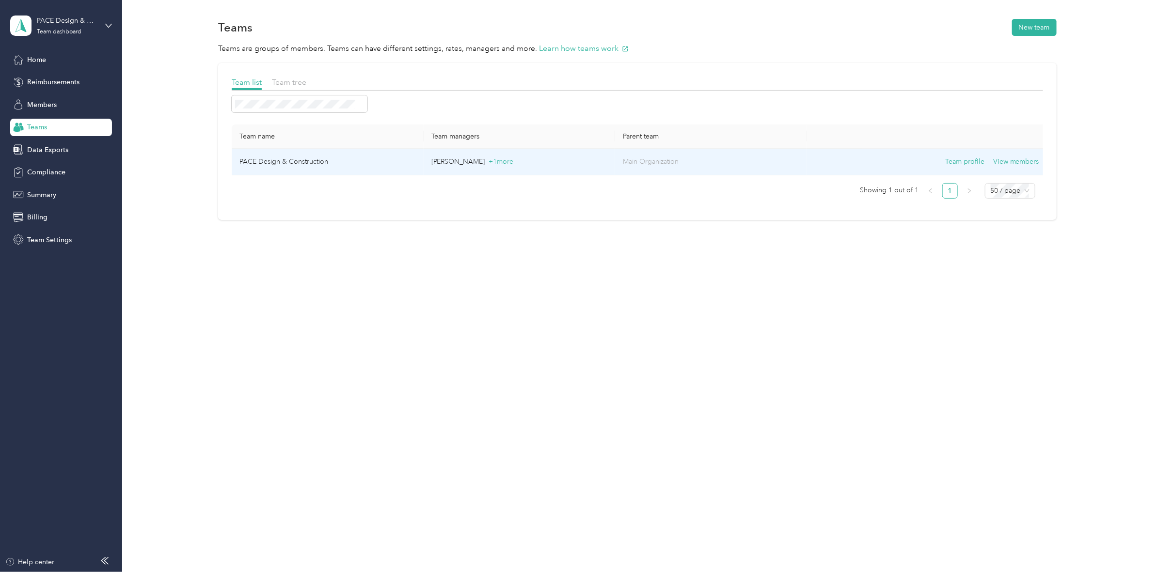
click at [479, 155] on td "[PERSON_NAME] + 1 more" at bounding box center [520, 162] width 192 height 27
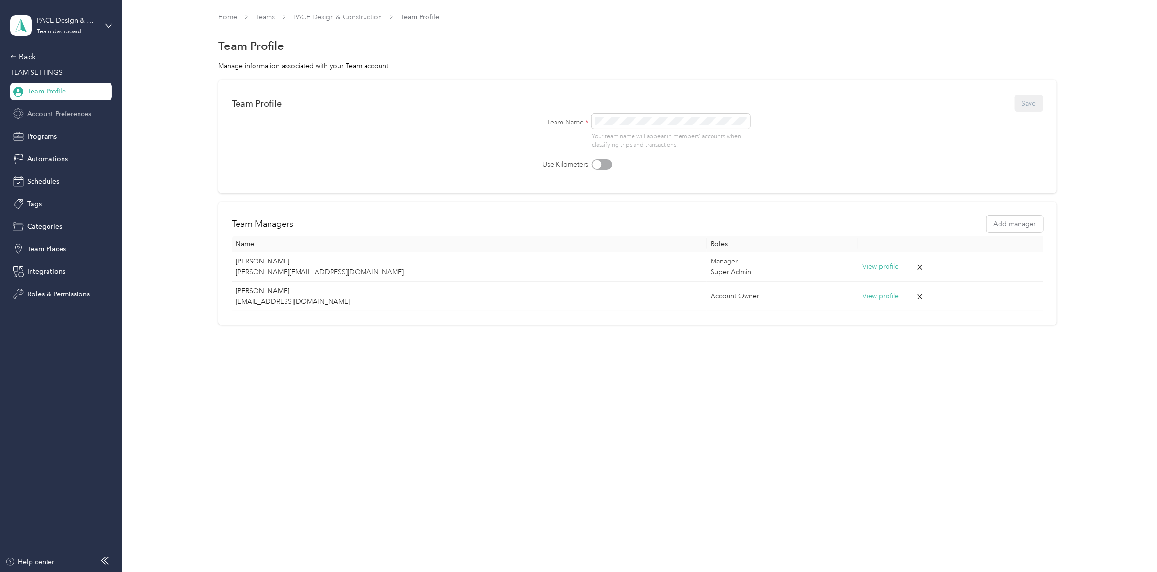
click at [73, 114] on span "Account Preferences" at bounding box center [59, 114] width 64 height 10
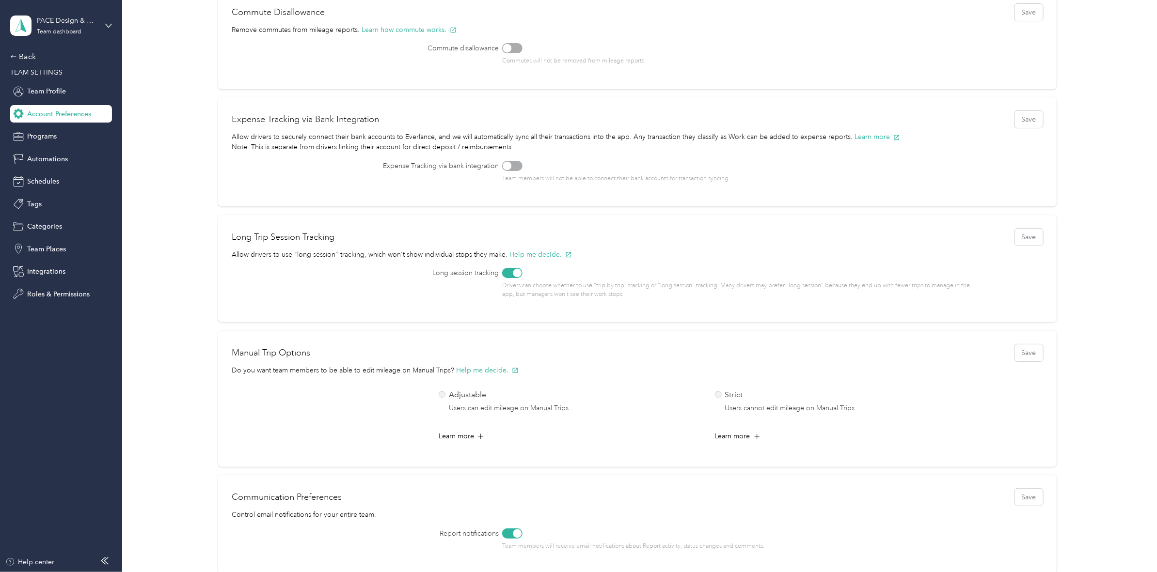
scroll to position [79, 0]
